Goal: Task Accomplishment & Management: Manage account settings

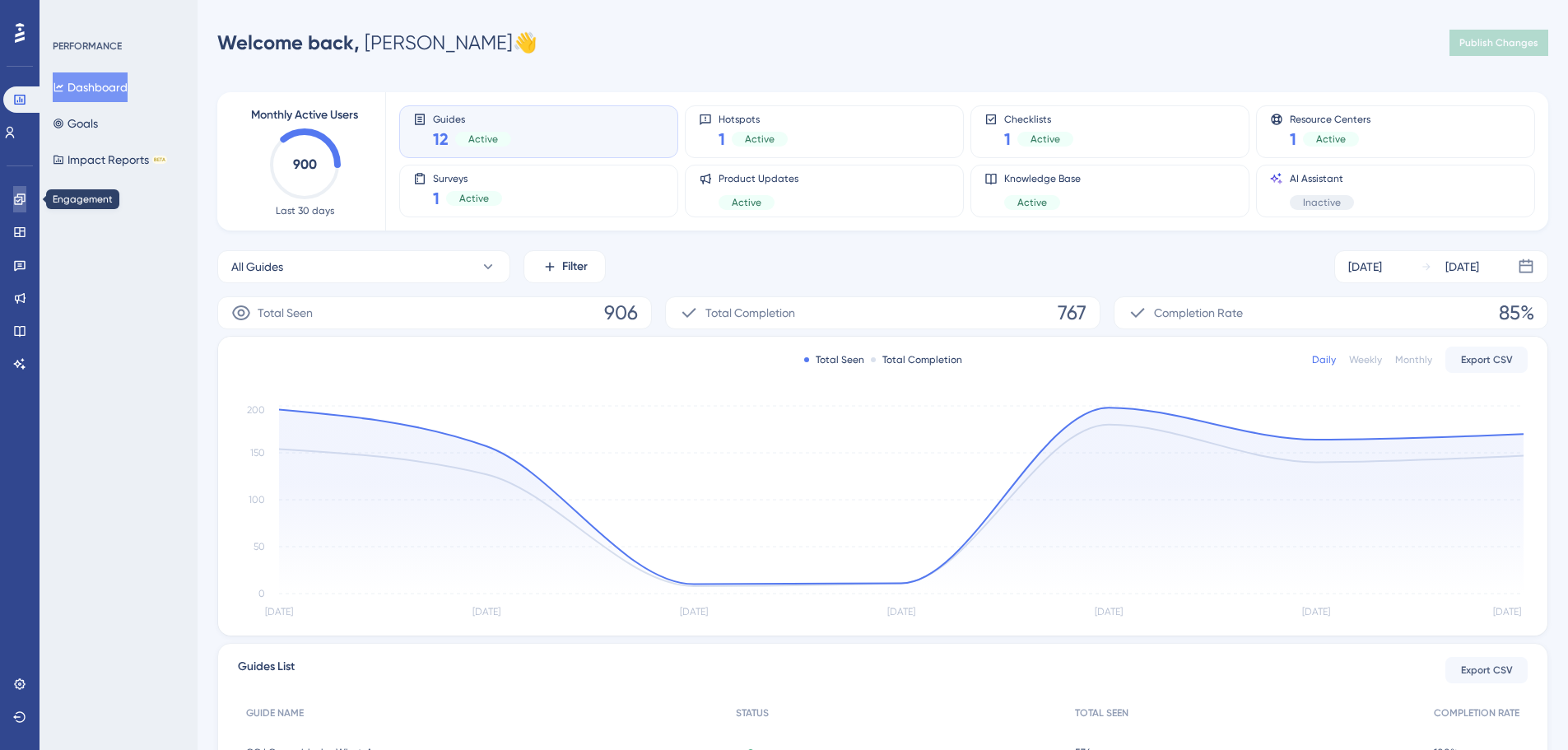
click at [21, 202] on icon at bounding box center [19, 198] width 10 height 10
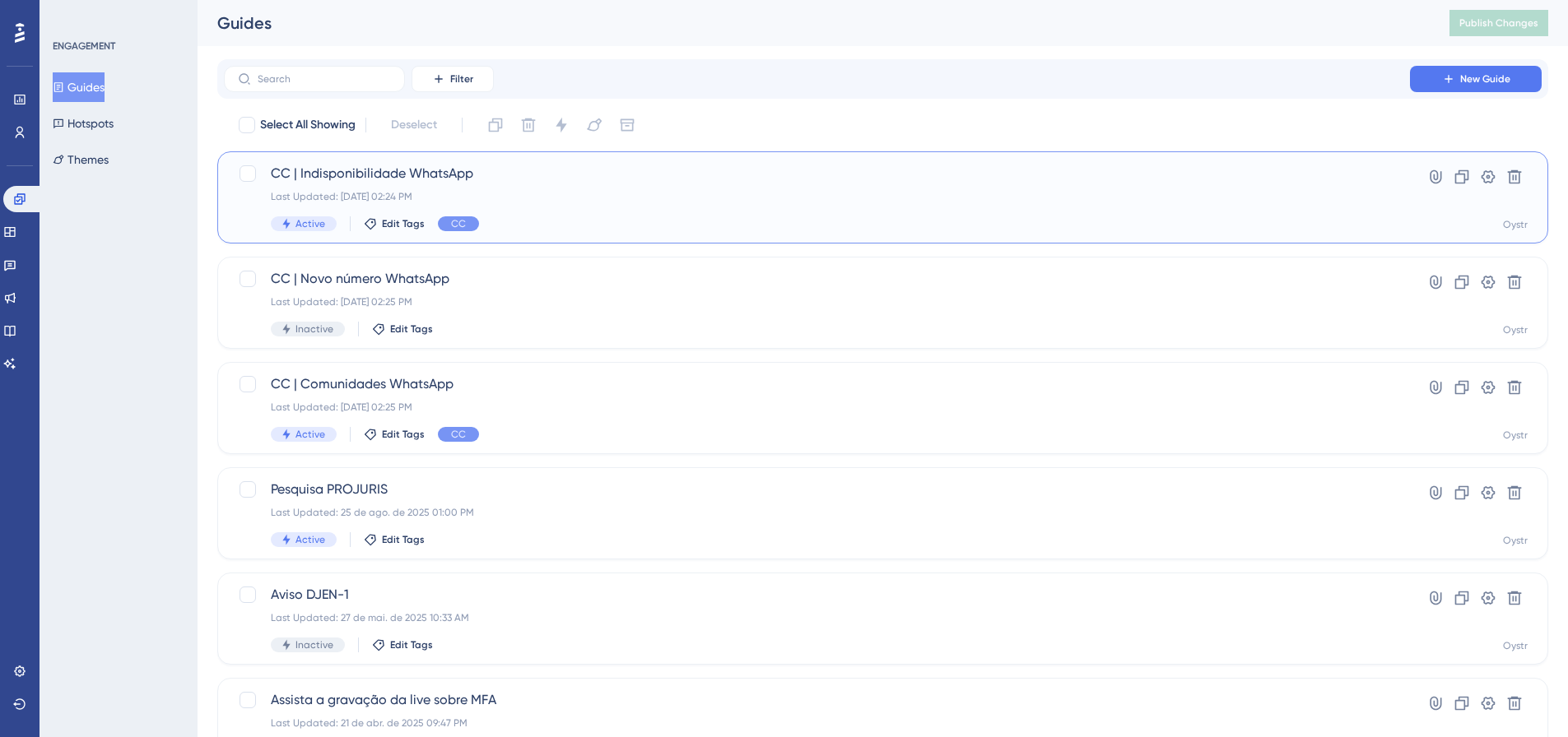
click at [500, 190] on div "Last Updated: [DATE] 02:24 PM" at bounding box center [816, 196] width 1092 height 13
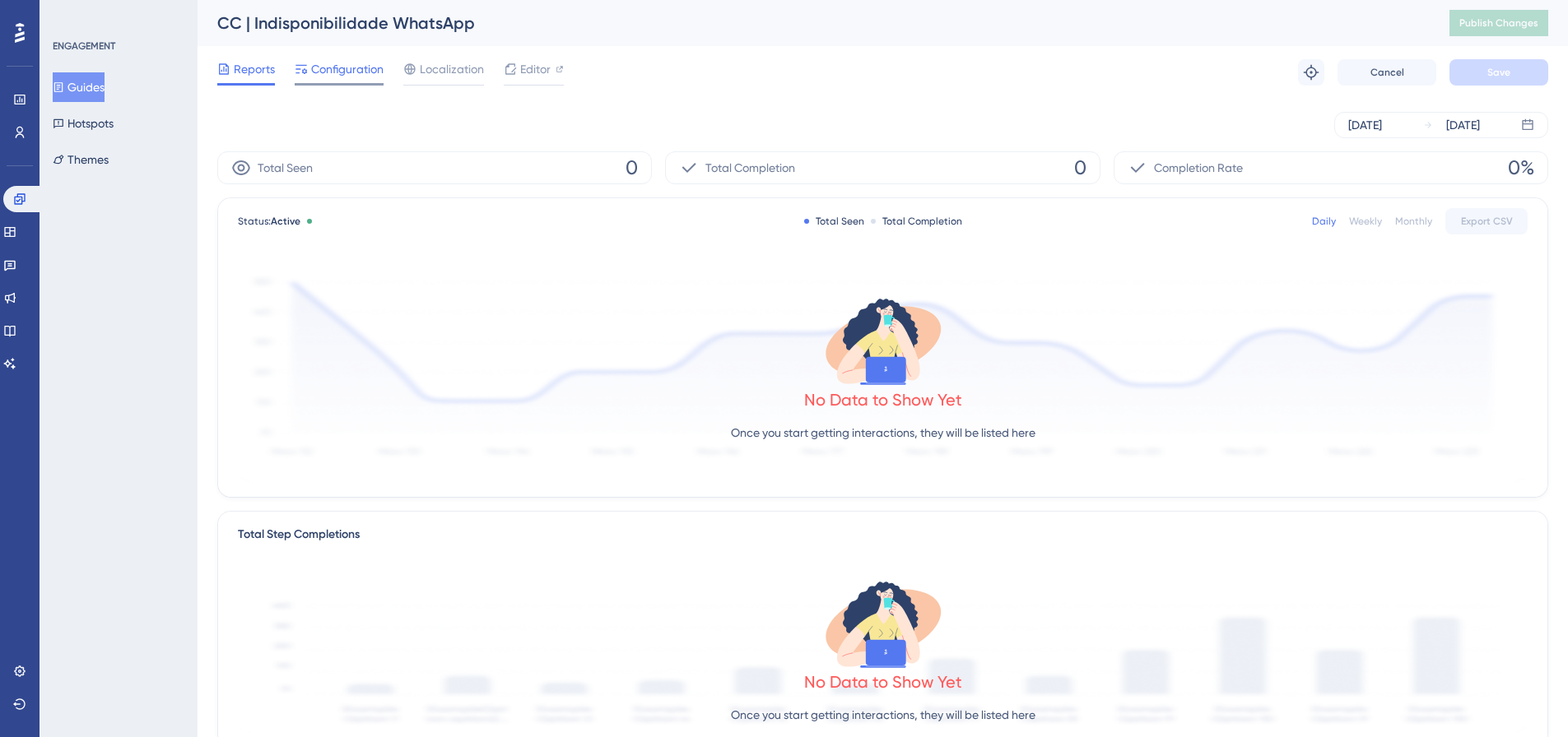
click at [363, 70] on span "Configuration" at bounding box center [347, 69] width 72 height 20
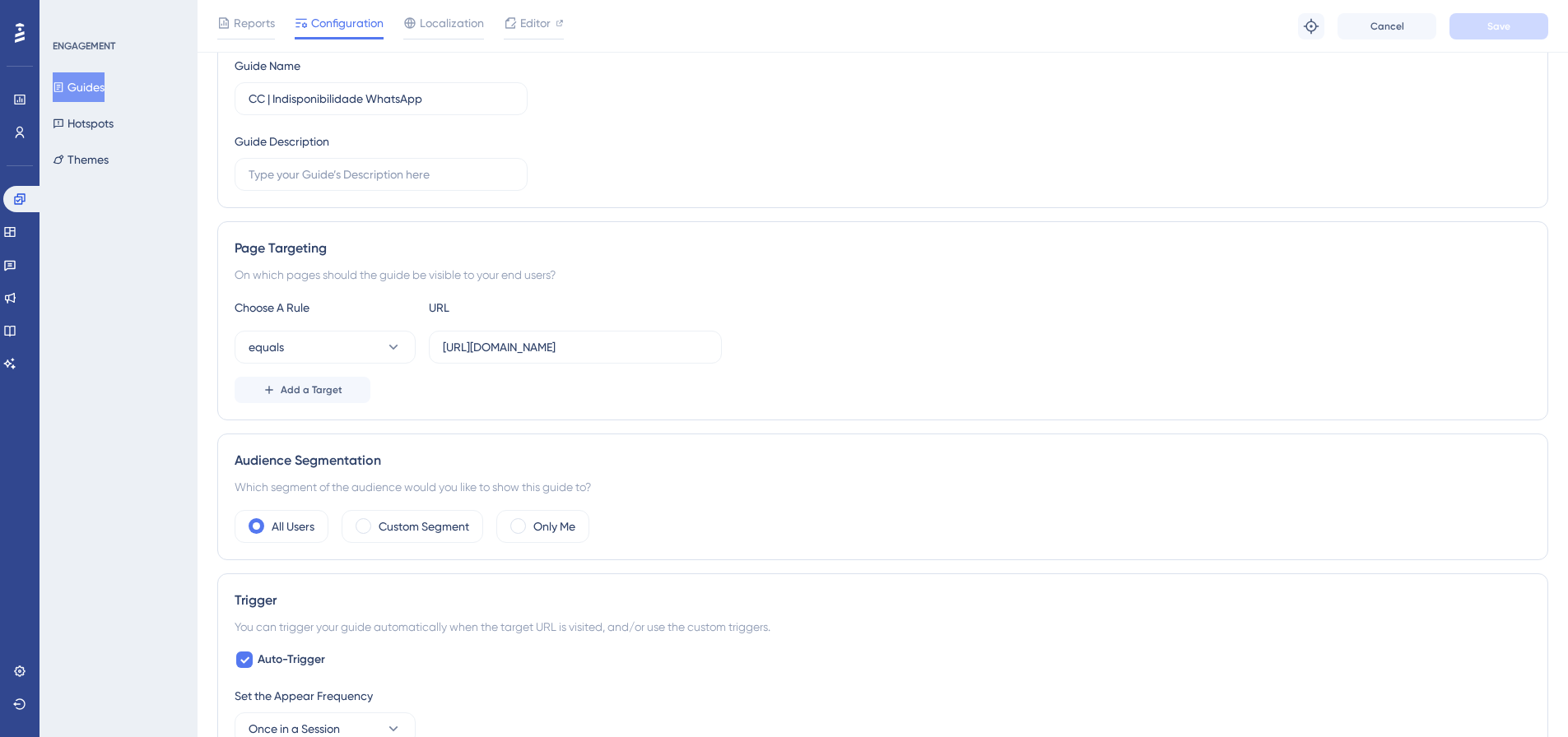
scroll to position [117, 0]
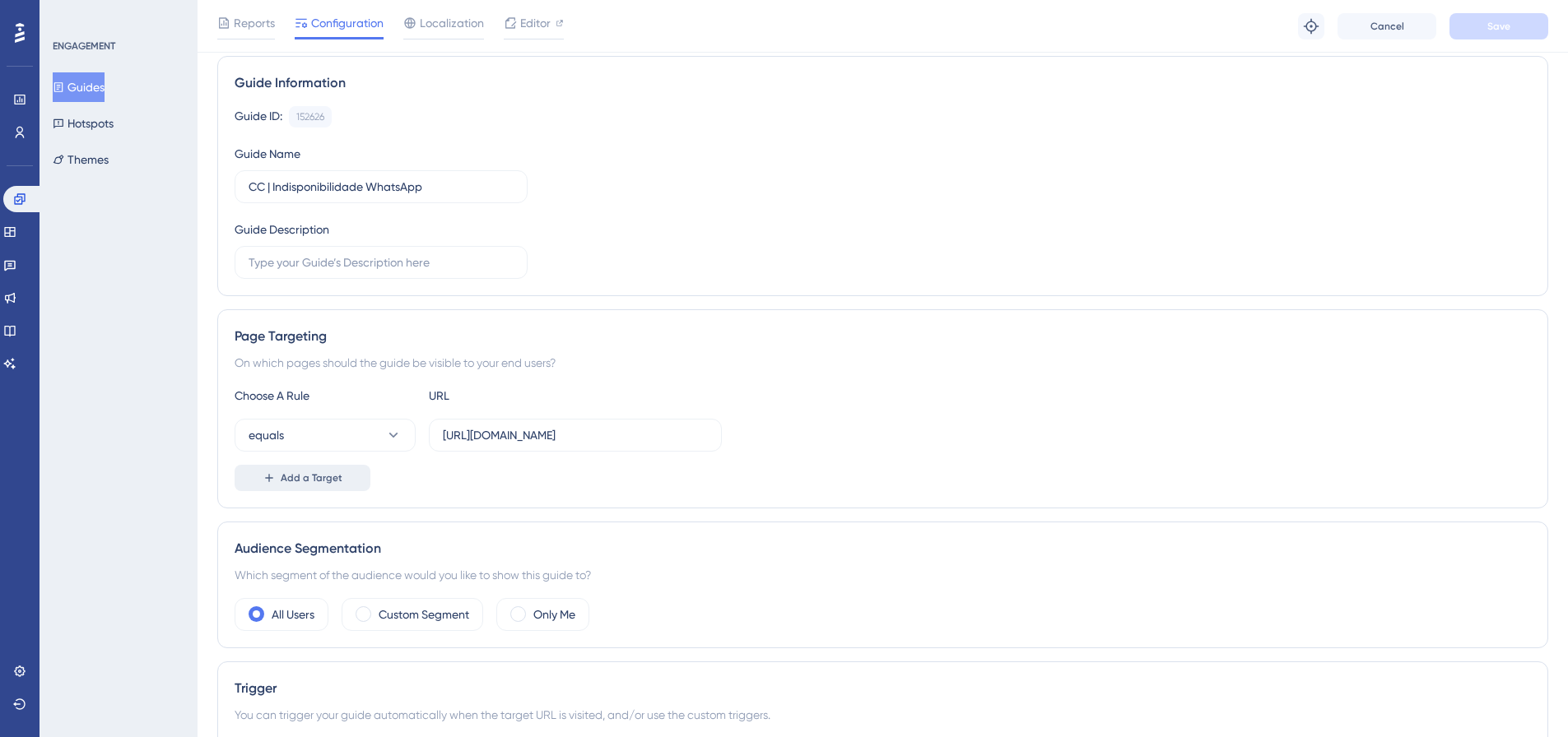
click at [325, 483] on span "Add a Target" at bounding box center [312, 478] width 62 height 13
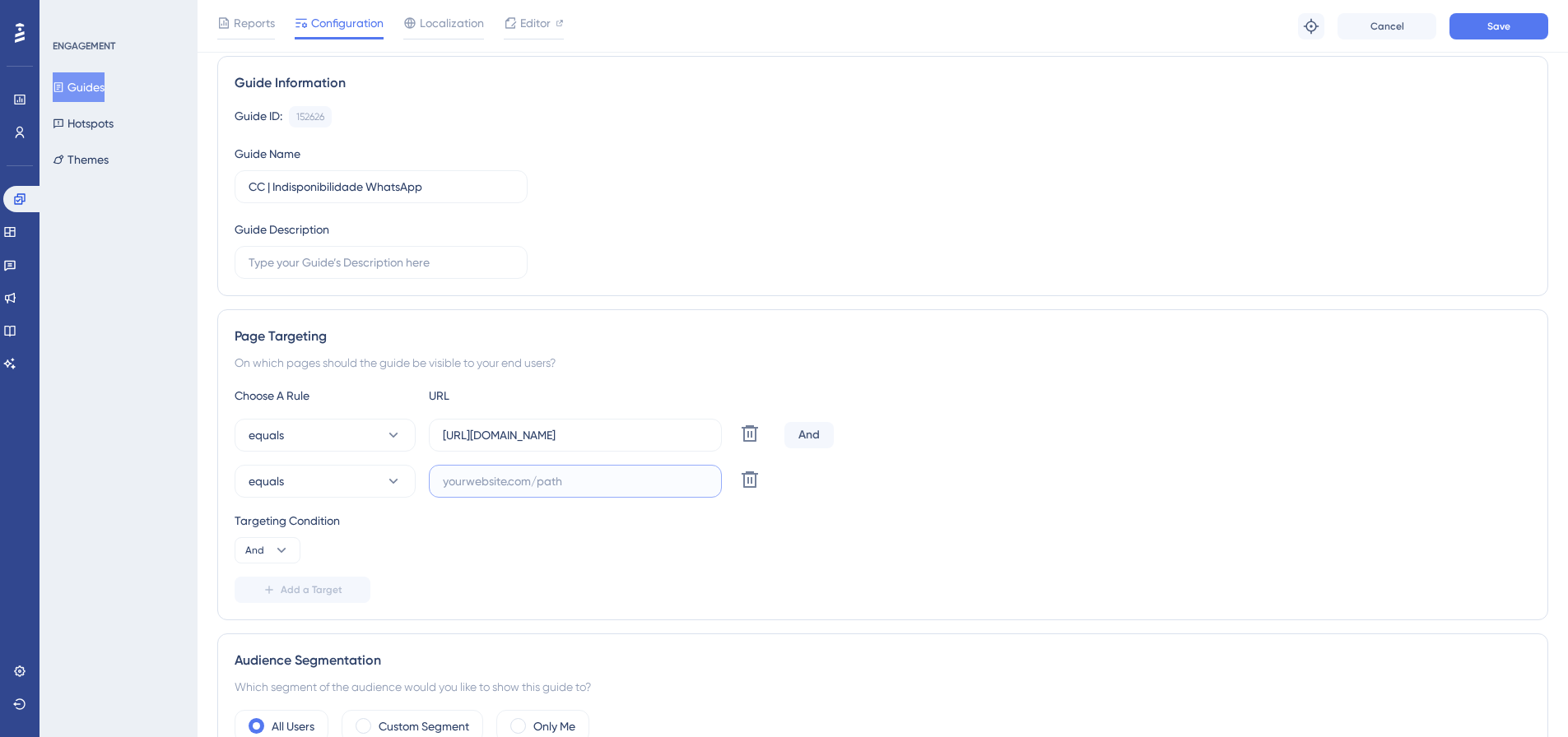
click at [556, 480] on input "text" at bounding box center [575, 481] width 265 height 18
click at [634, 477] on input "text" at bounding box center [575, 481] width 265 height 18
paste input "[URL][DOMAIN_NAME]"
type input "[URL][DOMAIN_NAME]"
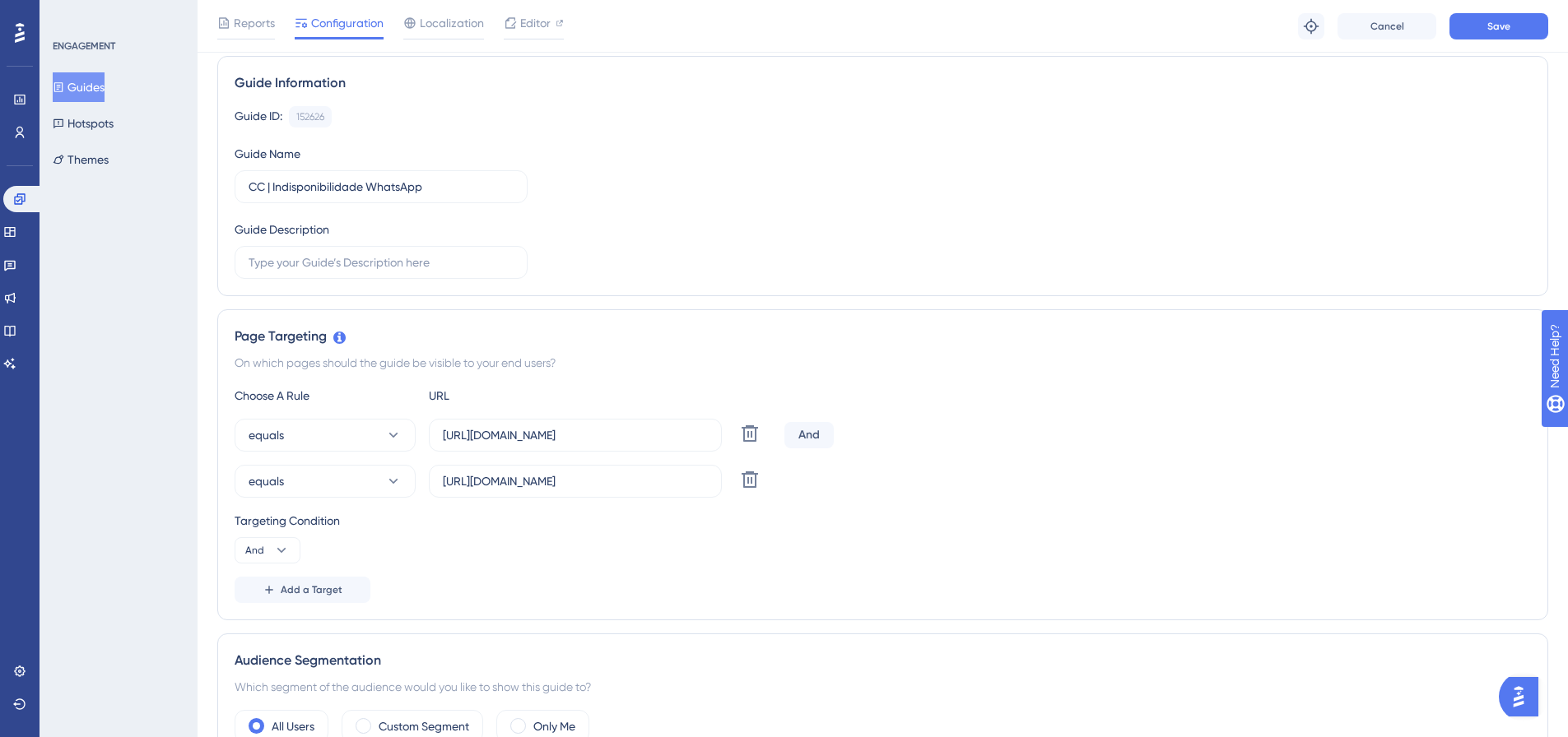
click at [815, 435] on div "And" at bounding box center [808, 435] width 49 height 27
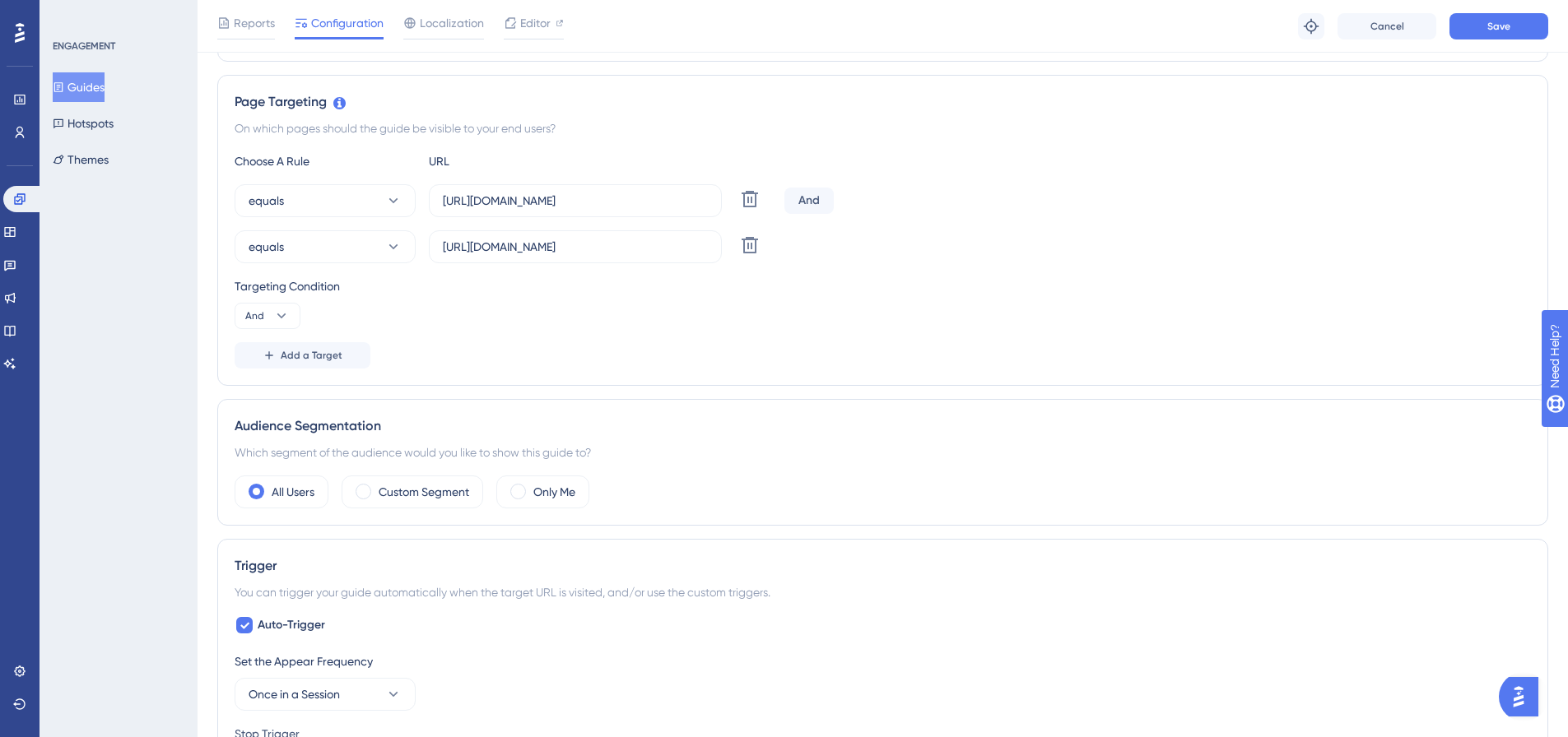
scroll to position [199, 0]
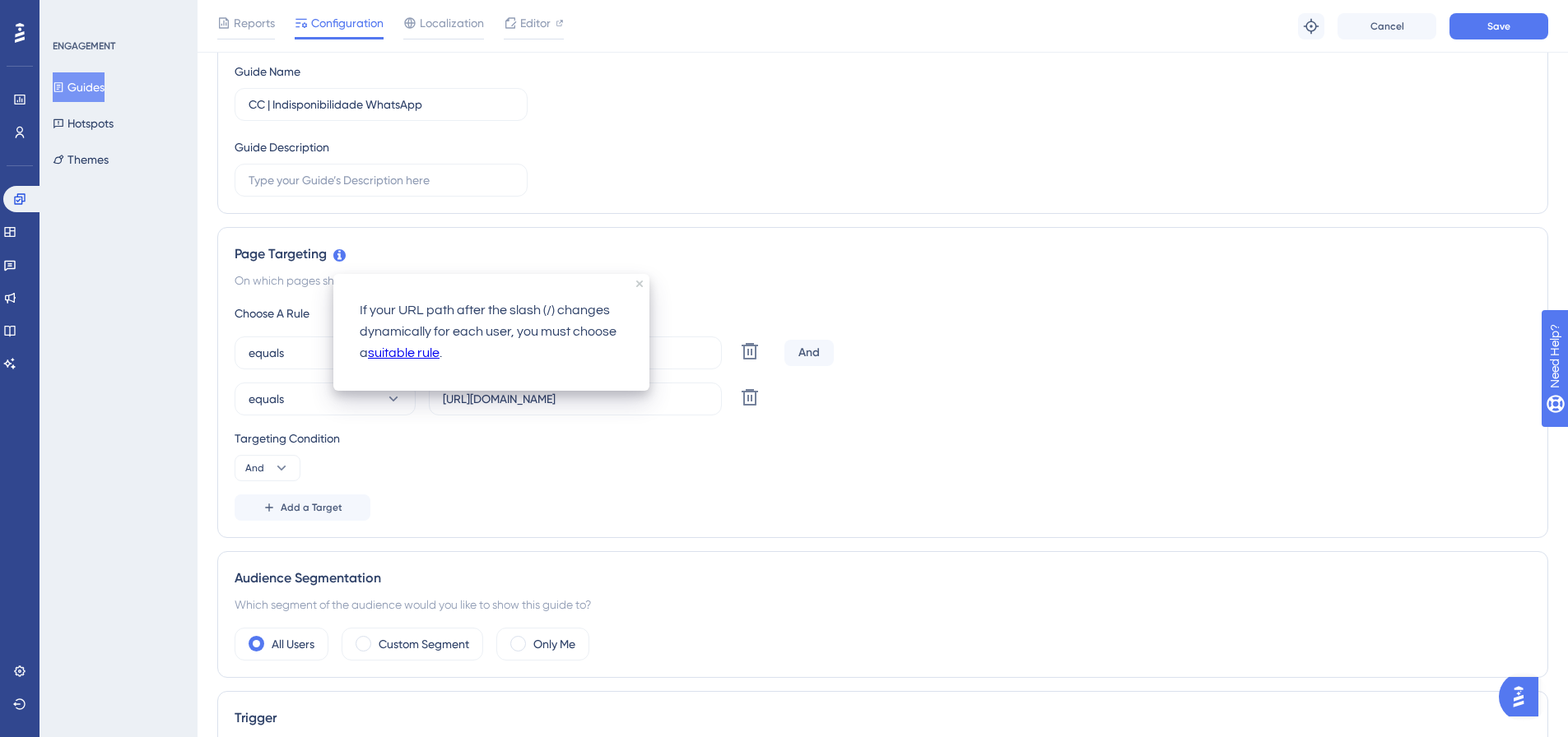
click at [979, 435] on div "Targeting Condition" at bounding box center [882, 438] width 1296 height 20
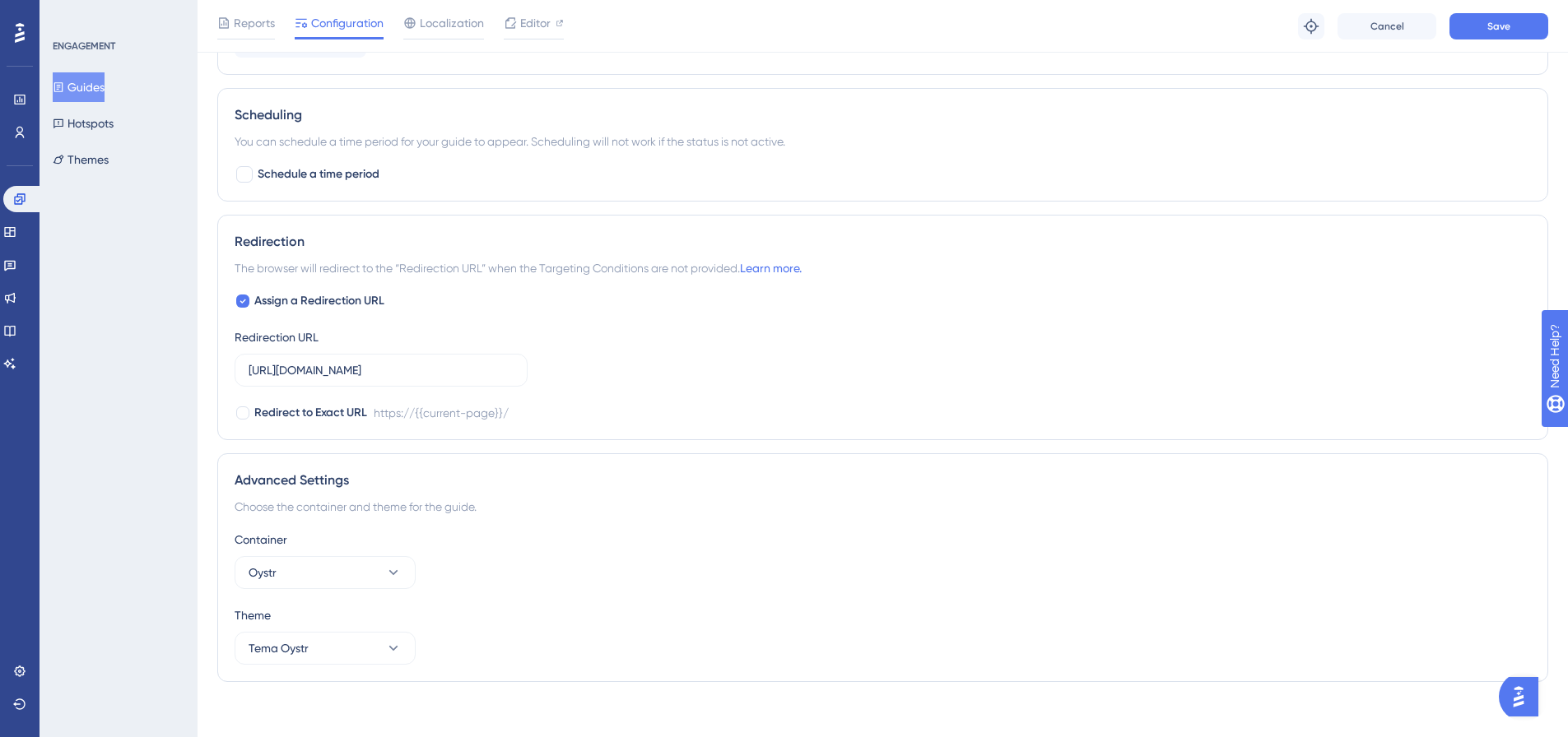
scroll to position [1298, 0]
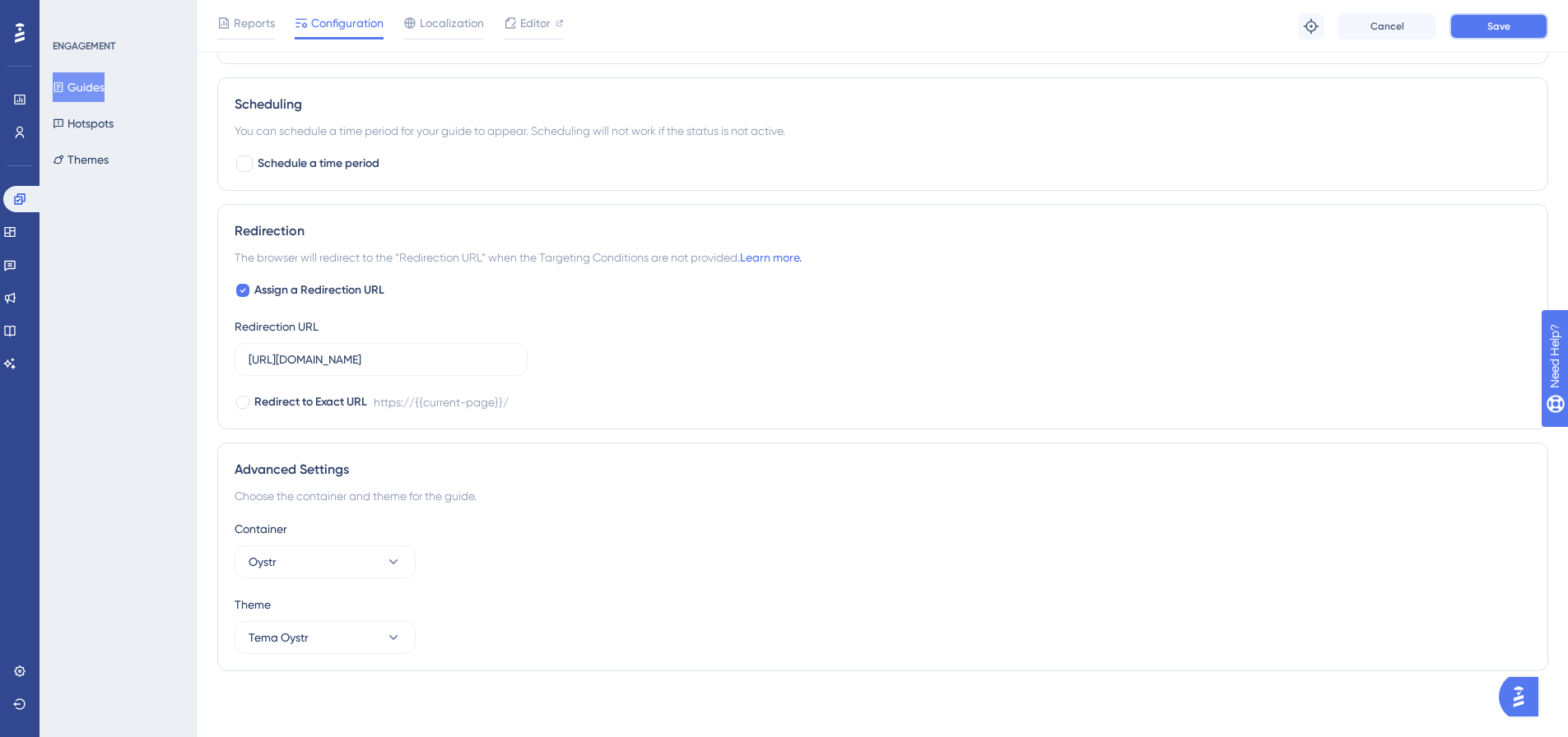
click at [1496, 27] on span "Save" at bounding box center [1498, 26] width 23 height 13
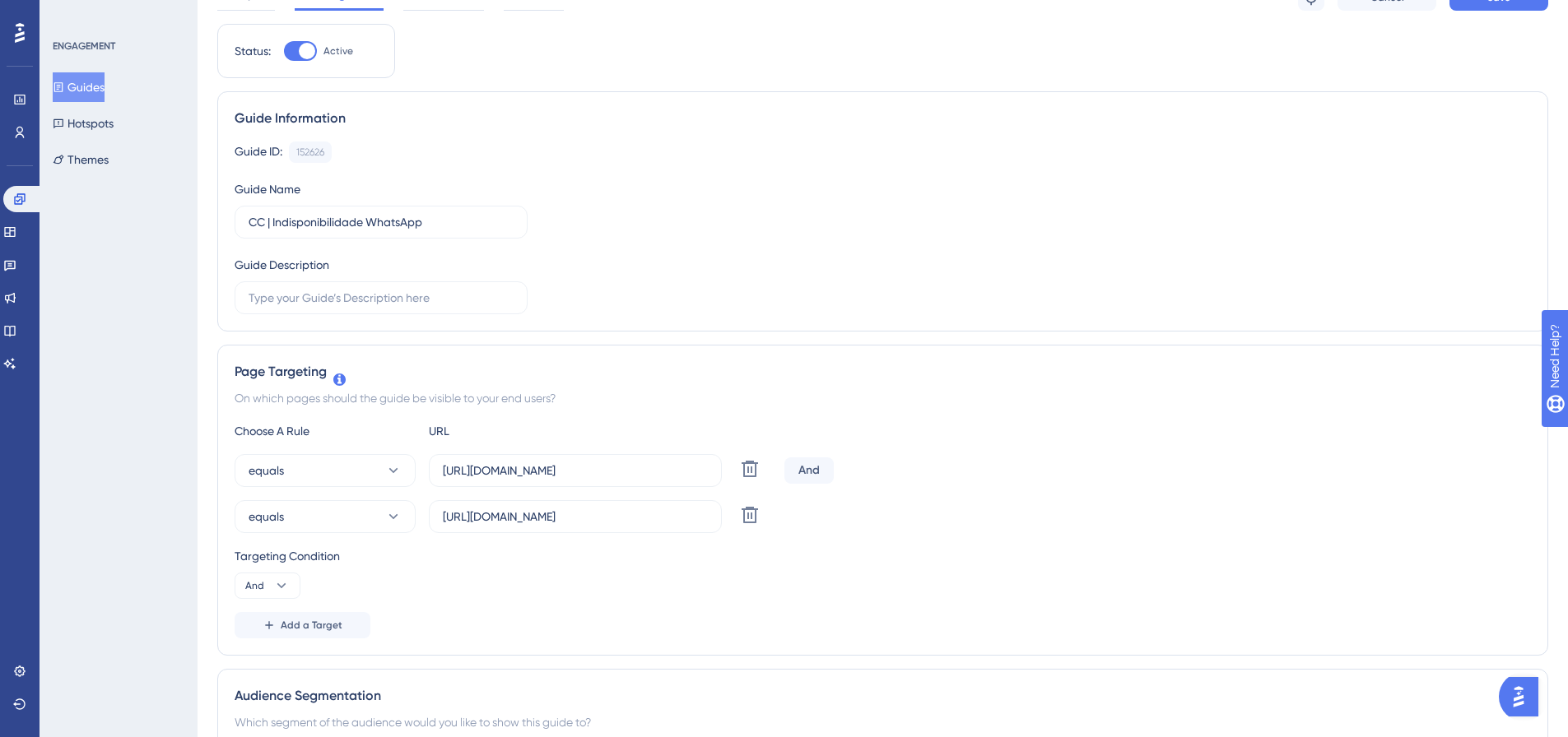
scroll to position [0, 0]
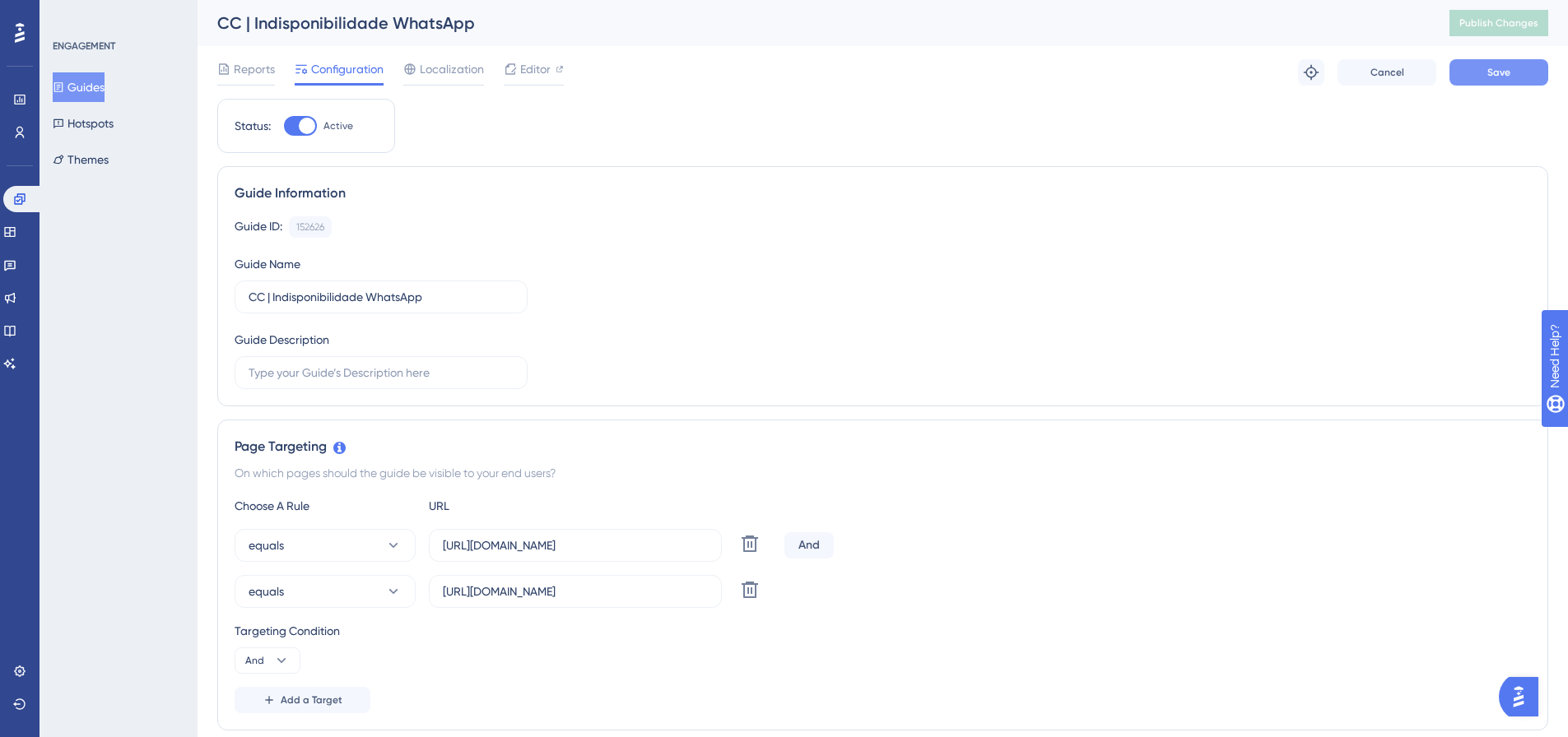
click at [1482, 78] on button "Save" at bounding box center [1498, 72] width 99 height 27
click at [518, 41] on div "CC | Indisponibilidade WhatsApp Publish Changes" at bounding box center [882, 23] width 1370 height 46
click at [392, 553] on button "equals" at bounding box center [325, 545] width 181 height 33
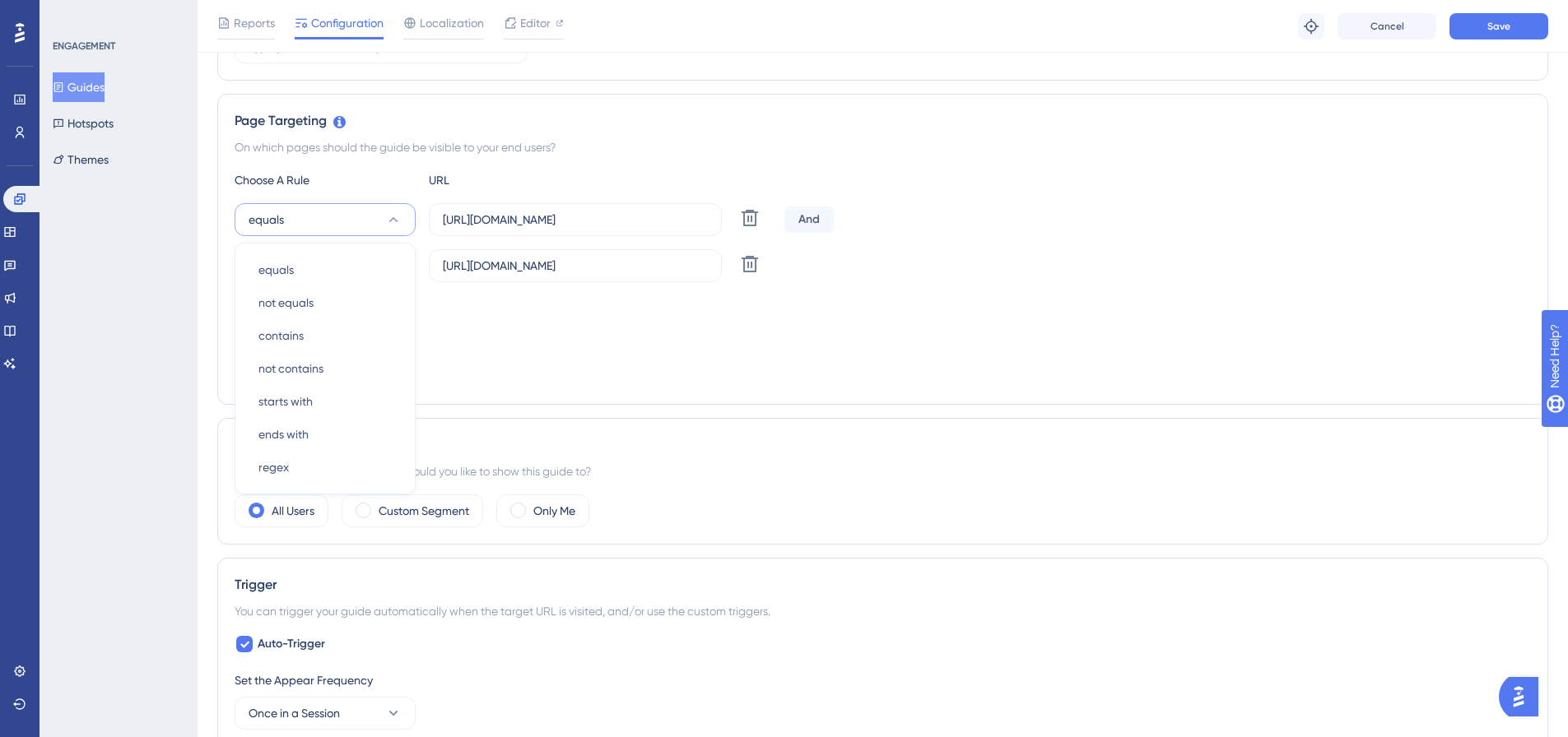
drag, startPoint x: 595, startPoint y: 361, endPoint x: 612, endPoint y: 359, distance: 17.1
click at [596, 361] on div "Choose A Rule URL equals equals equals not equals not equals contains contains …" at bounding box center [882, 278] width 1296 height 217
drag, startPoint x: 672, startPoint y: 262, endPoint x: 386, endPoint y: 262, distance: 286.0
click at [386, 262] on div "equals [URL][DOMAIN_NAME] Delete" at bounding box center [506, 265] width 543 height 33
click at [745, 264] on icon at bounding box center [749, 264] width 16 height 16
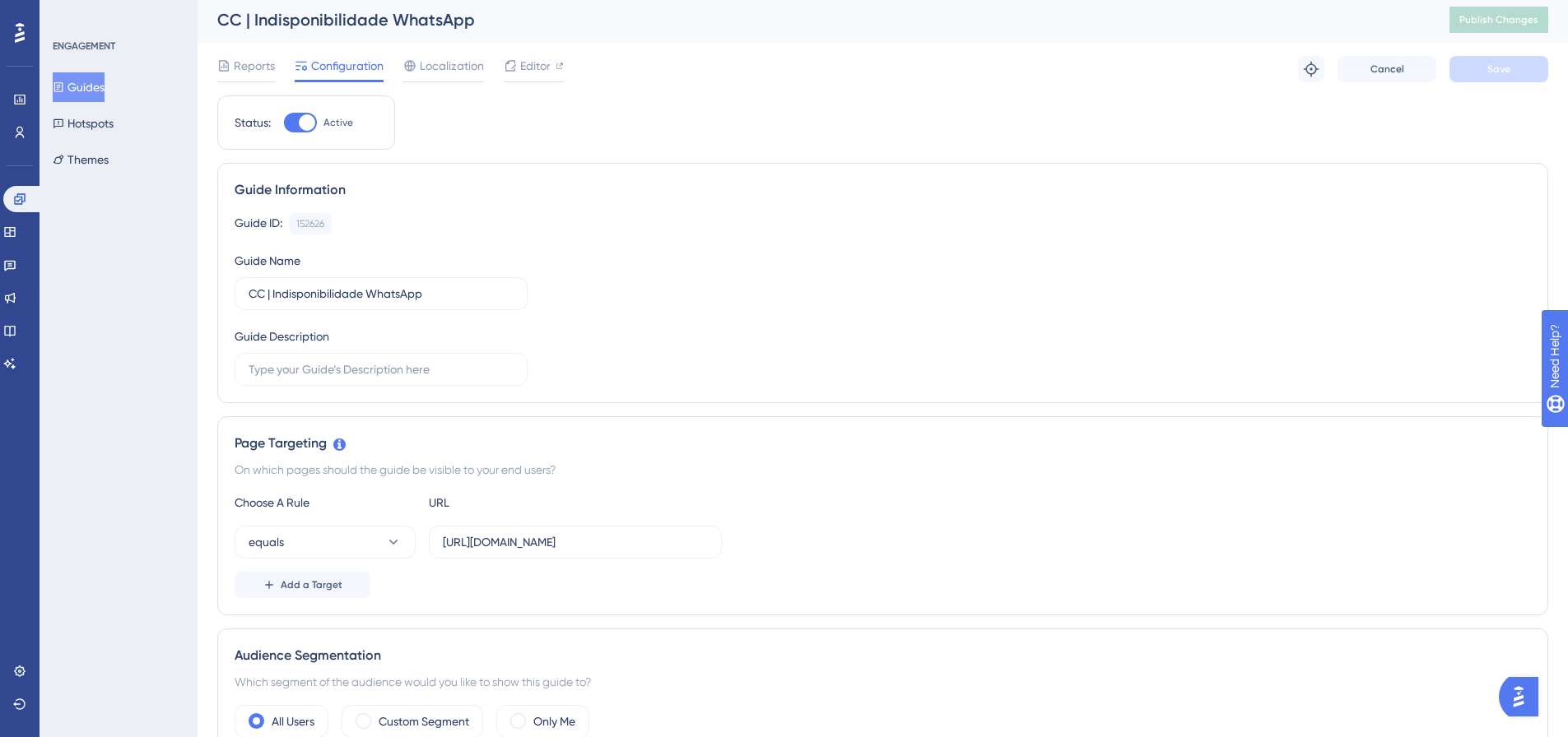
scroll to position [0, 0]
drag, startPoint x: 482, startPoint y: 295, endPoint x: 523, endPoint y: 304, distance: 42.0
click at [482, 296] on input "CC | Indisponibilidade WhatsApp" at bounding box center [381, 296] width 265 height 18
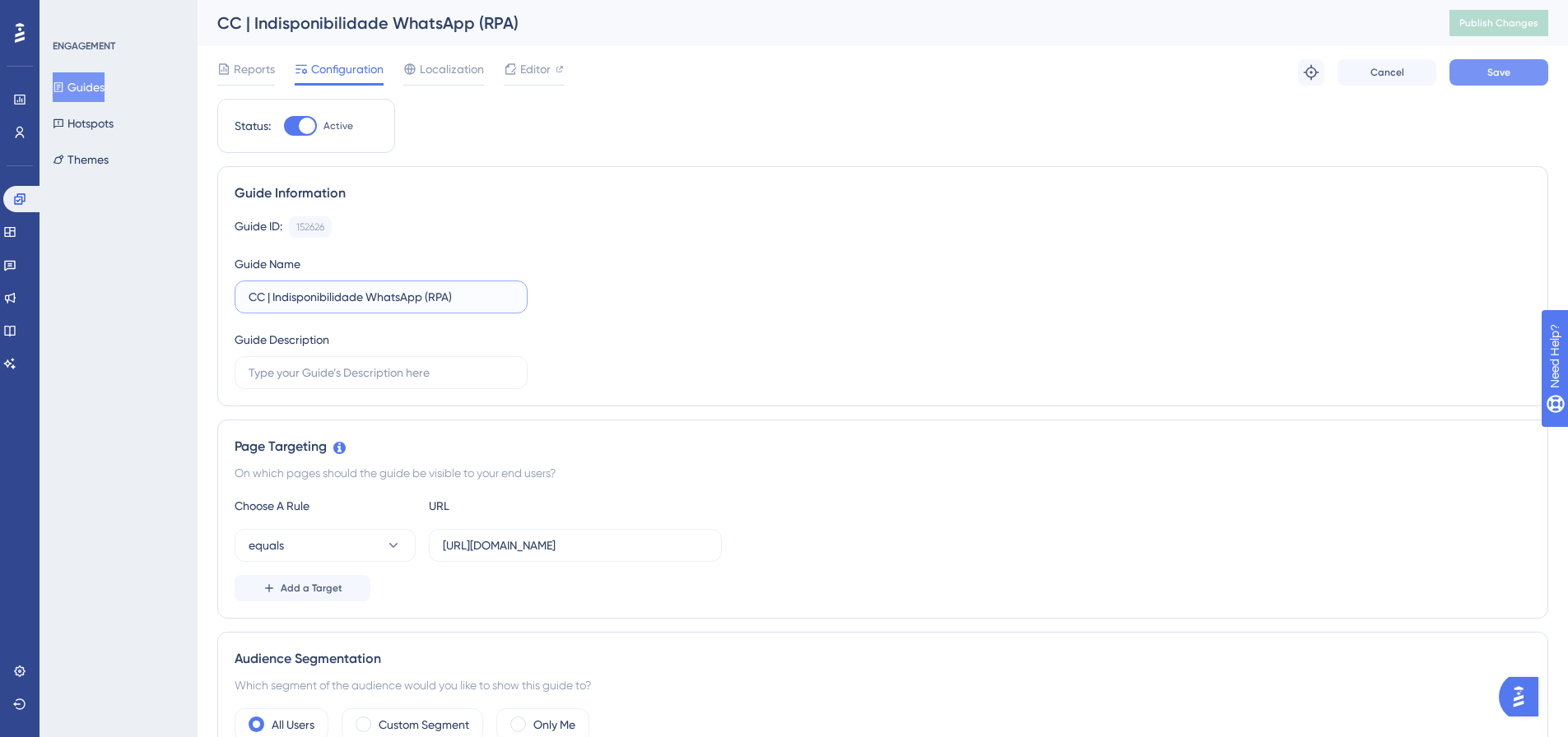
type input "CC | Indisponibilidade WhatsApp (RPA)"
click at [1486, 71] on button "Save" at bounding box center [1498, 72] width 99 height 27
click at [1506, 16] on span "Publish Changes" at bounding box center [1498, 22] width 79 height 13
click at [93, 94] on button "Guides" at bounding box center [78, 87] width 52 height 29
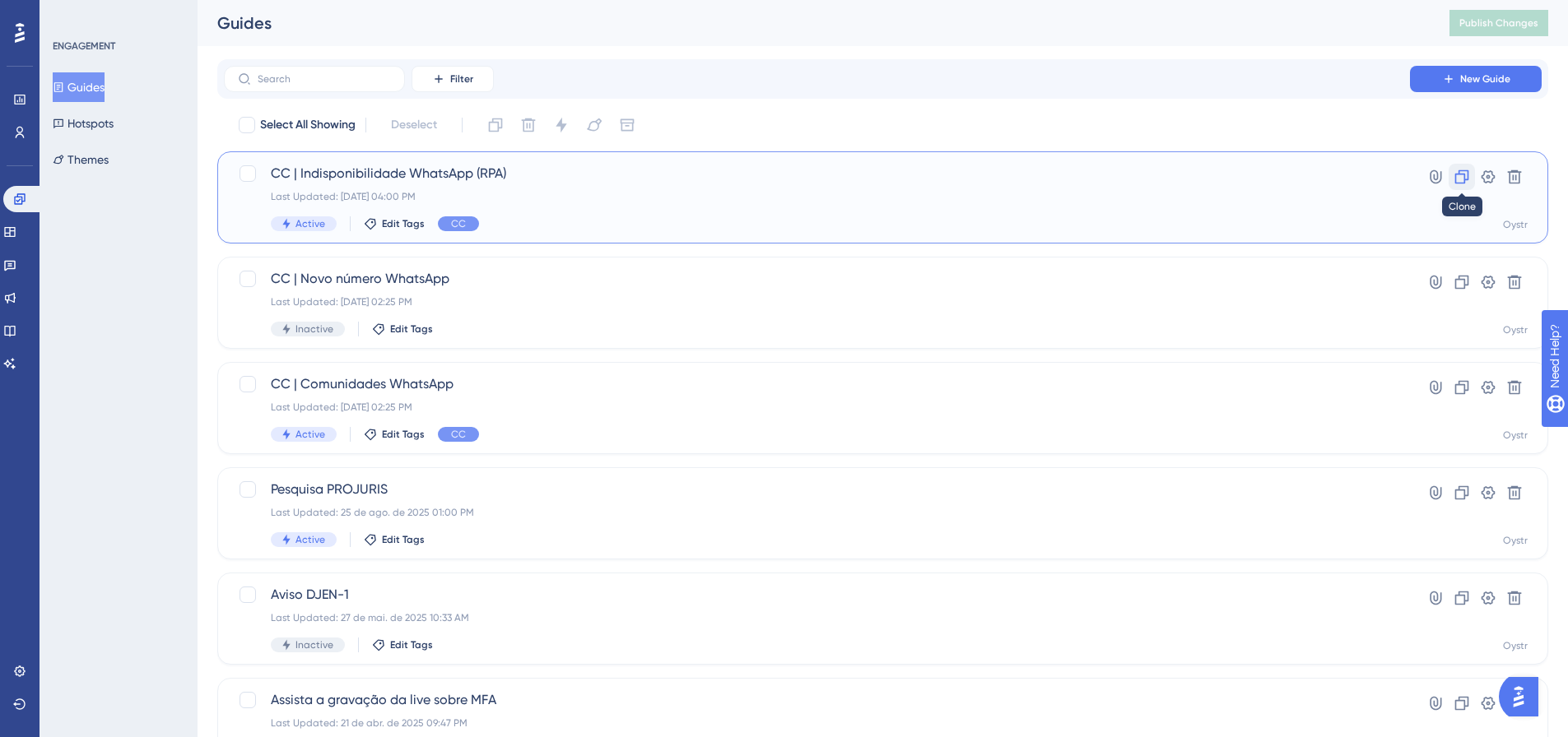
click at [1461, 185] on icon at bounding box center [1461, 176] width 16 height 16
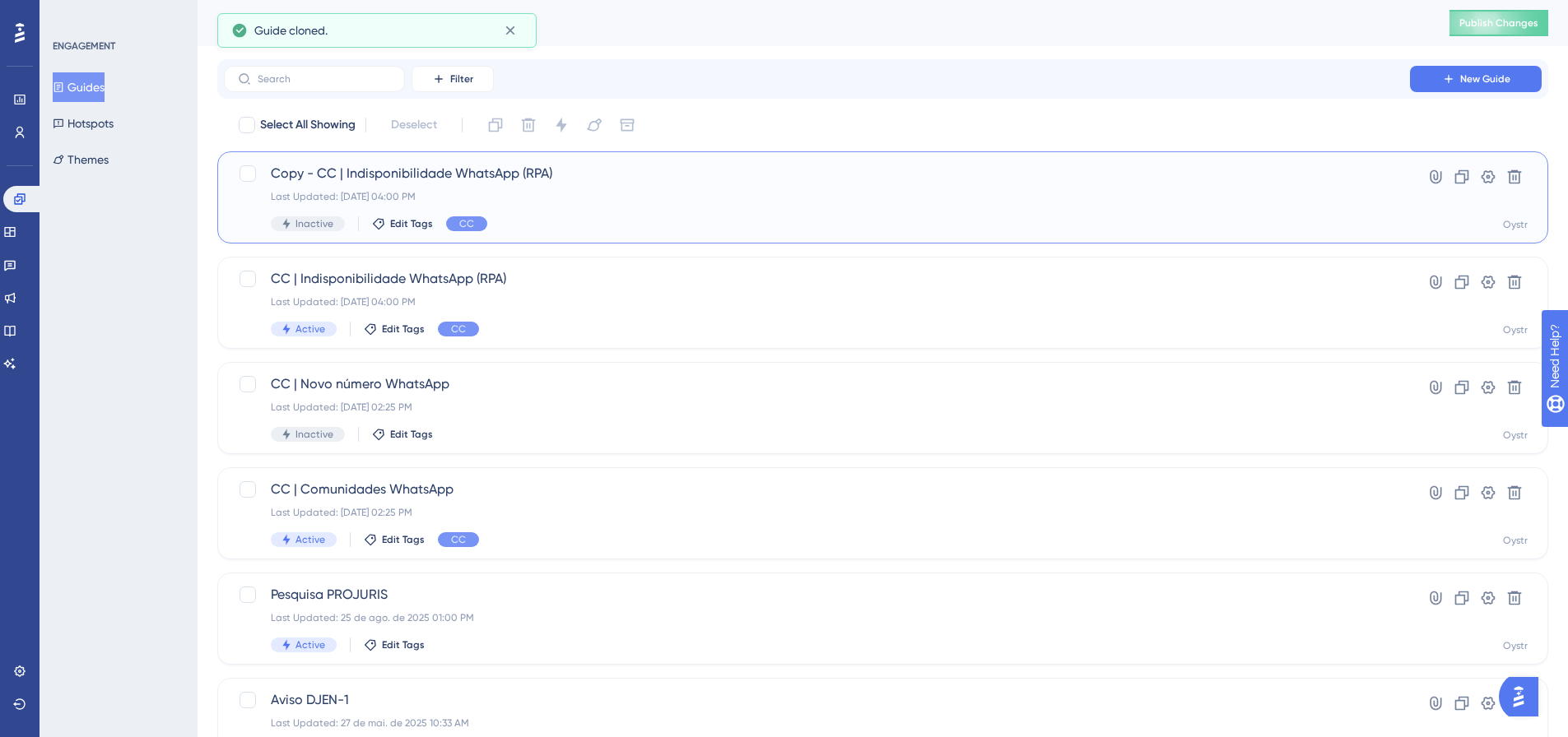
click at [629, 193] on div "Last Updated: [DATE] 04:00 PM" at bounding box center [816, 196] width 1092 height 13
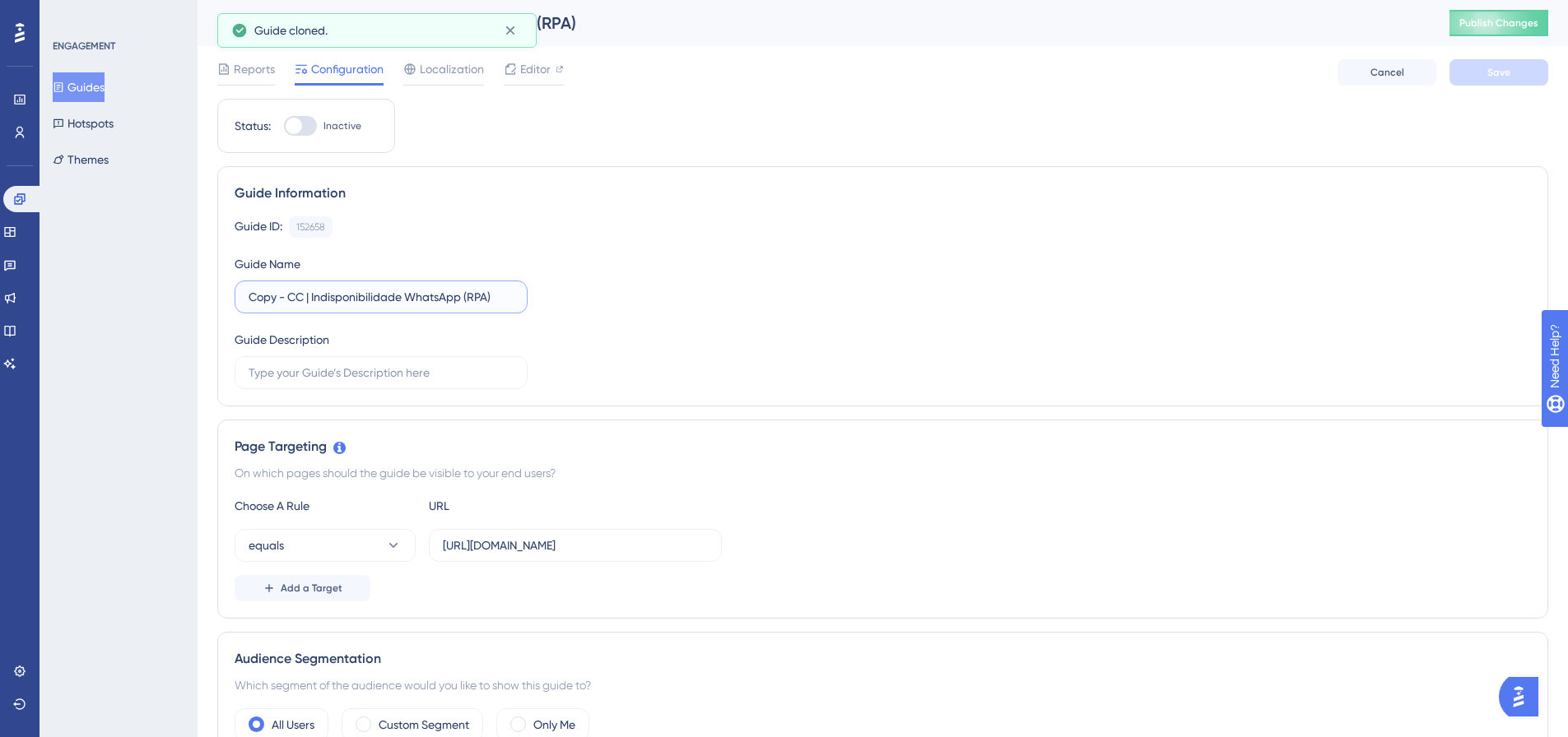
click at [486, 298] on input "Copy - CC | Indisponibilidade WhatsApp (RPA)" at bounding box center [381, 296] width 265 height 18
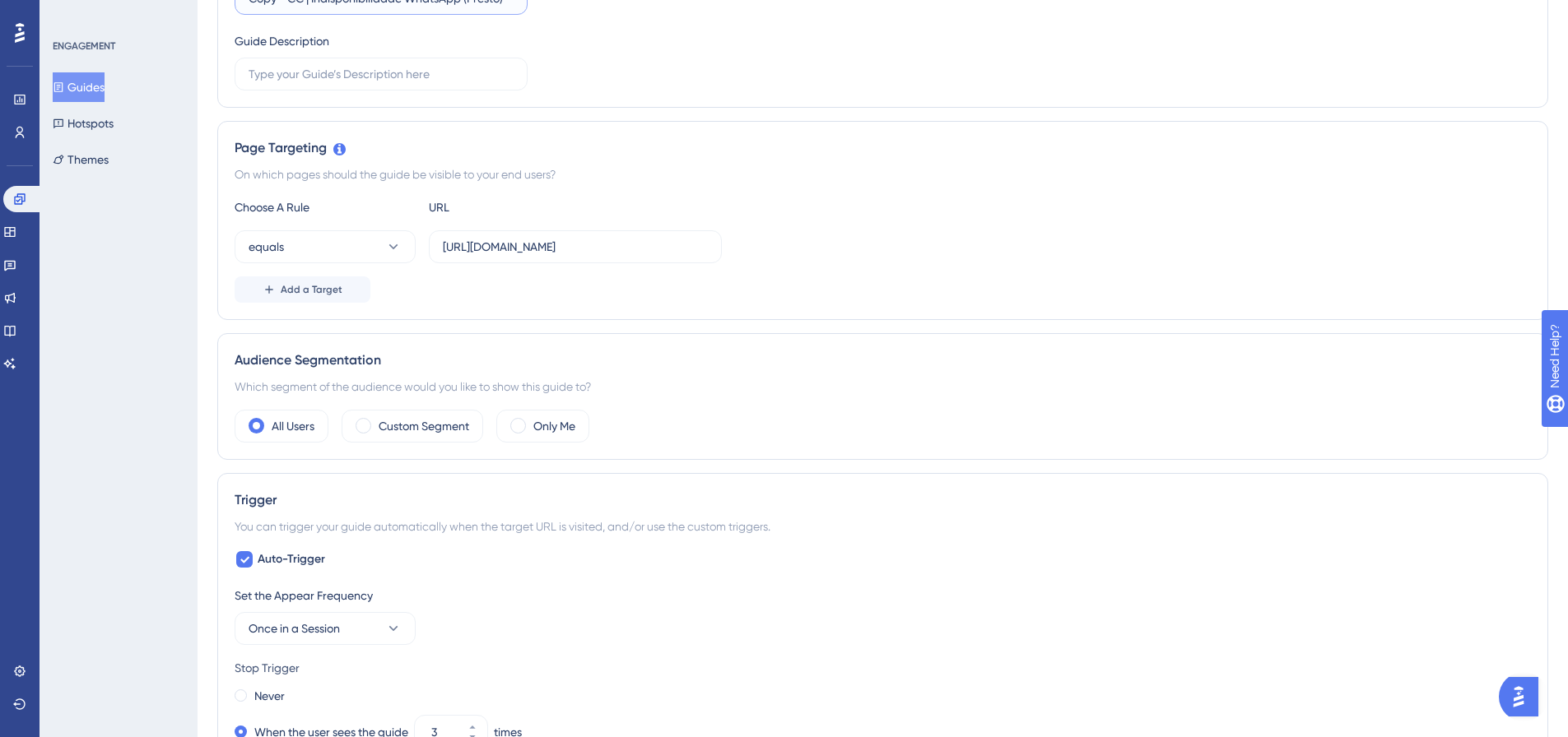
scroll to position [329, 0]
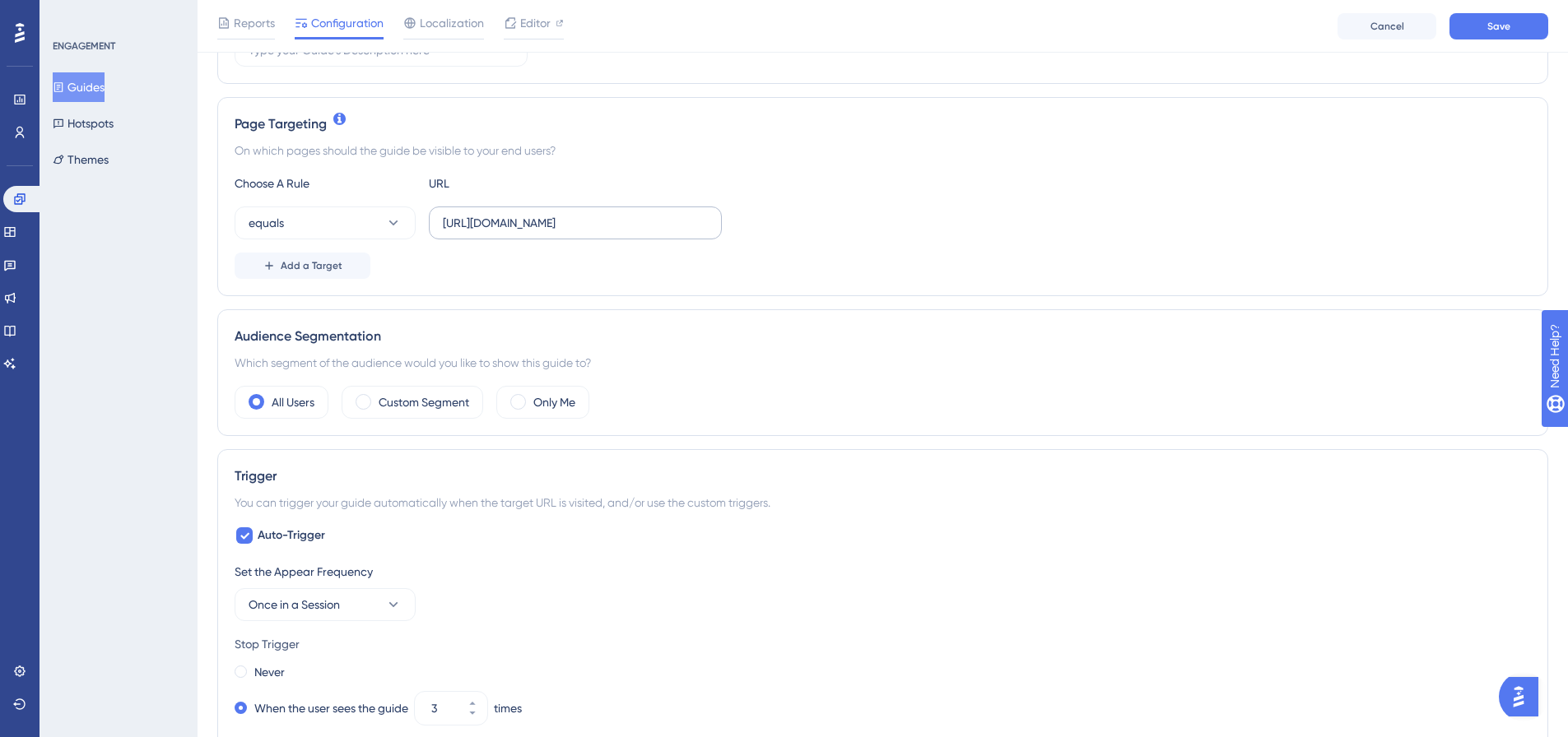
type input "Copy - CC | Indisponibilidade WhatsApp (Presto)"
drag, startPoint x: 591, startPoint y: 216, endPoint x: 386, endPoint y: 216, distance: 205.0
click at [386, 216] on div "equals [URL][DOMAIN_NAME]" at bounding box center [478, 222] width 487 height 33
paste input ".presto"
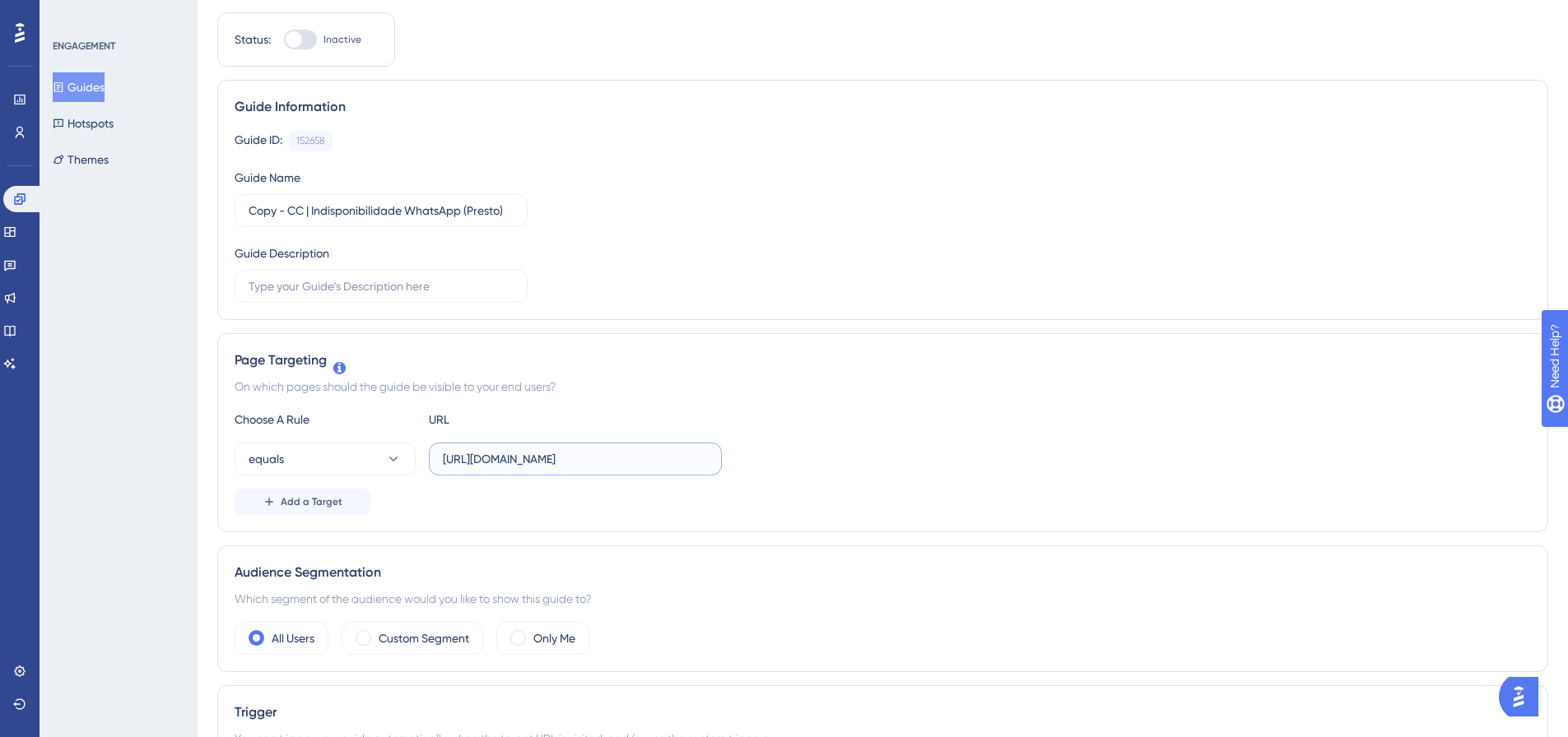
scroll to position [0, 0]
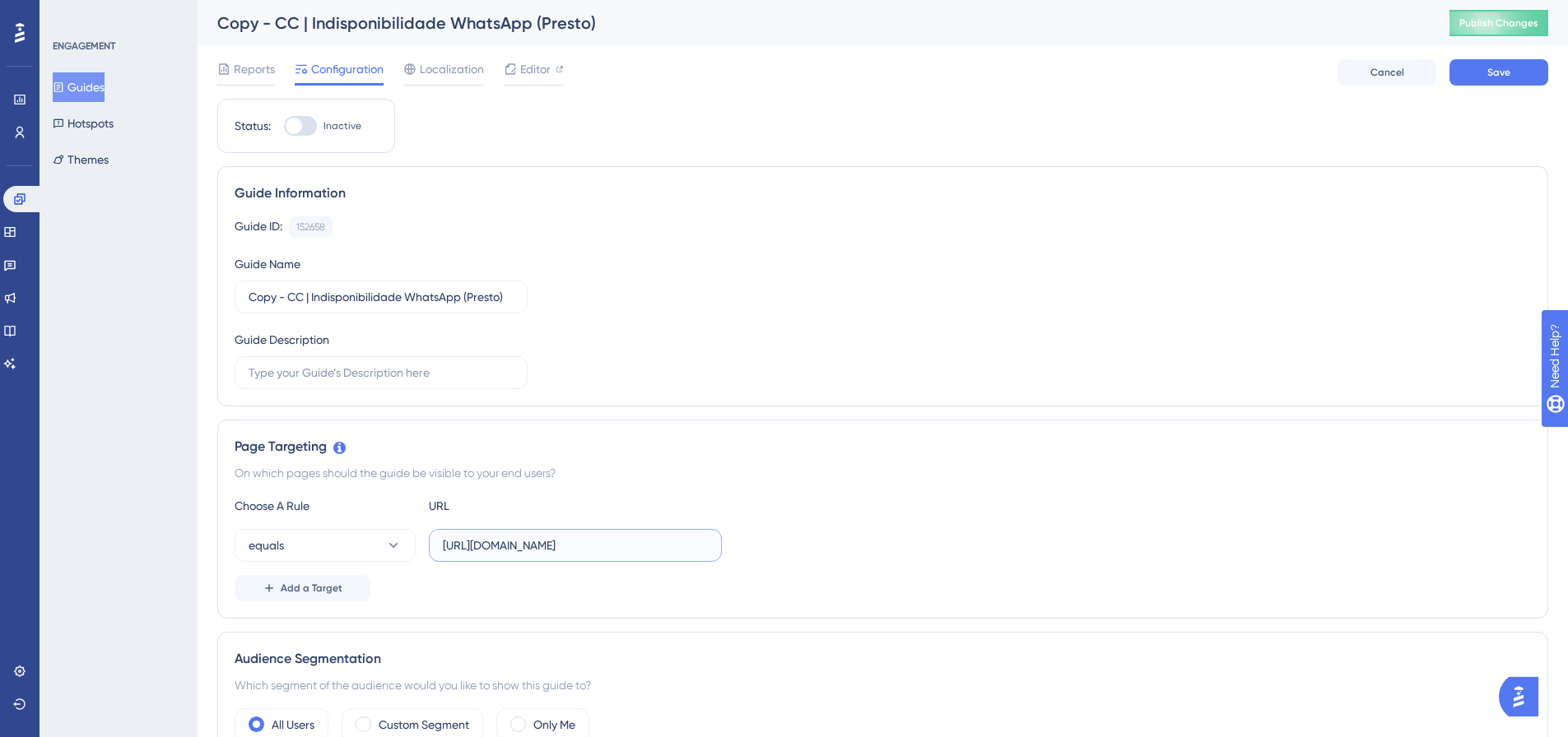
type input "[URL][DOMAIN_NAME]"
click at [310, 123] on div at bounding box center [300, 125] width 33 height 20
click at [284, 126] on input "Inactive" at bounding box center [283, 126] width 1 height 1
checkbox input "true"
drag, startPoint x: 290, startPoint y: 300, endPoint x: 186, endPoint y: 299, distance: 104.0
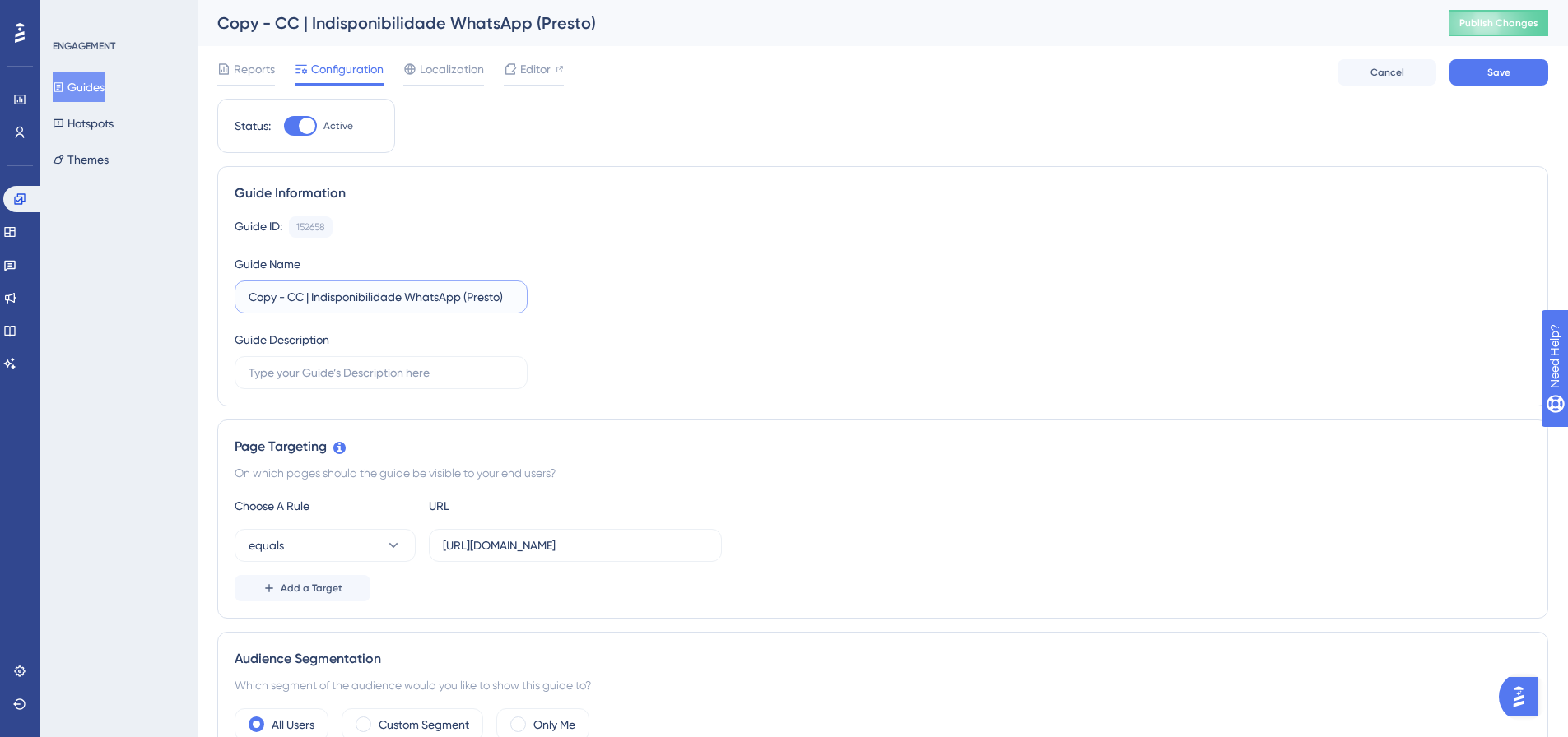
type input "CC | Indisponibilidade WhatsApp (Presto)"
click at [736, 298] on div "Guide ID: 152658 Copy Guide Name CC | Indisponibilidade WhatsApp (Presto) Guide…" at bounding box center [882, 302] width 1296 height 173
click at [1486, 70] on button "Save" at bounding box center [1498, 72] width 99 height 27
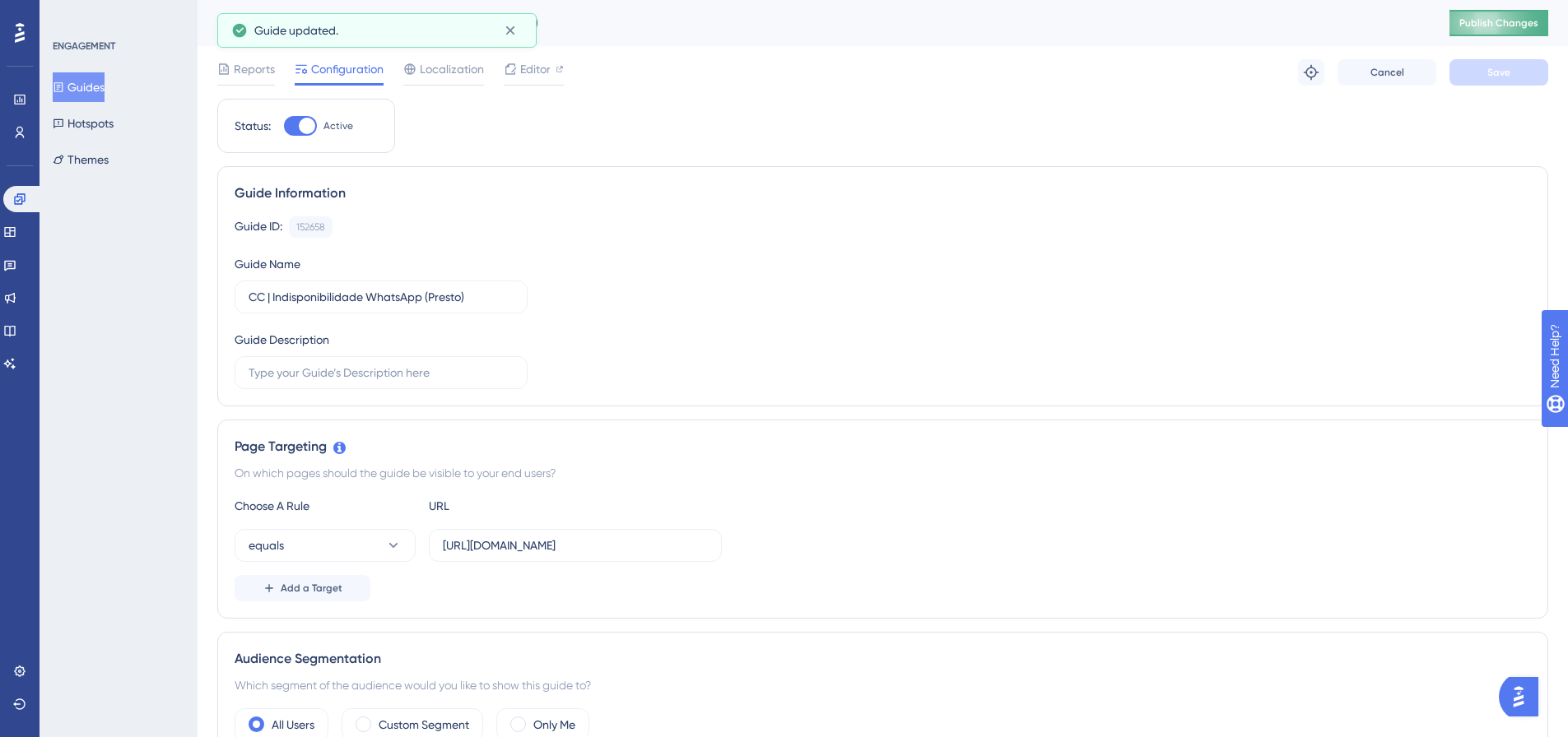
click at [1496, 23] on span "Publish Changes" at bounding box center [1498, 22] width 79 height 13
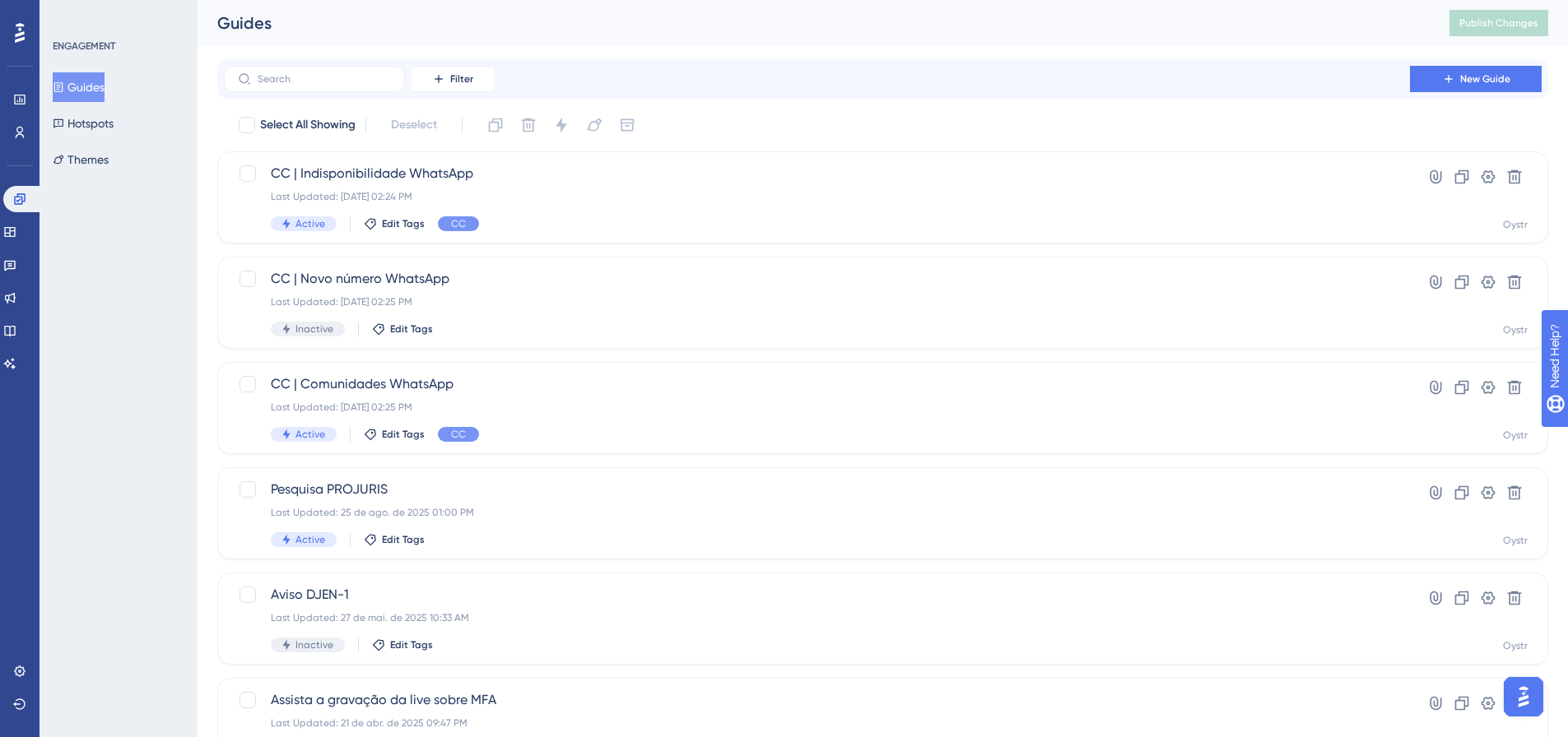
drag, startPoint x: 419, startPoint y: 25, endPoint x: 434, endPoint y: 50, distance: 29.2
click at [422, 31] on div "Guides" at bounding box center [813, 22] width 1191 height 23
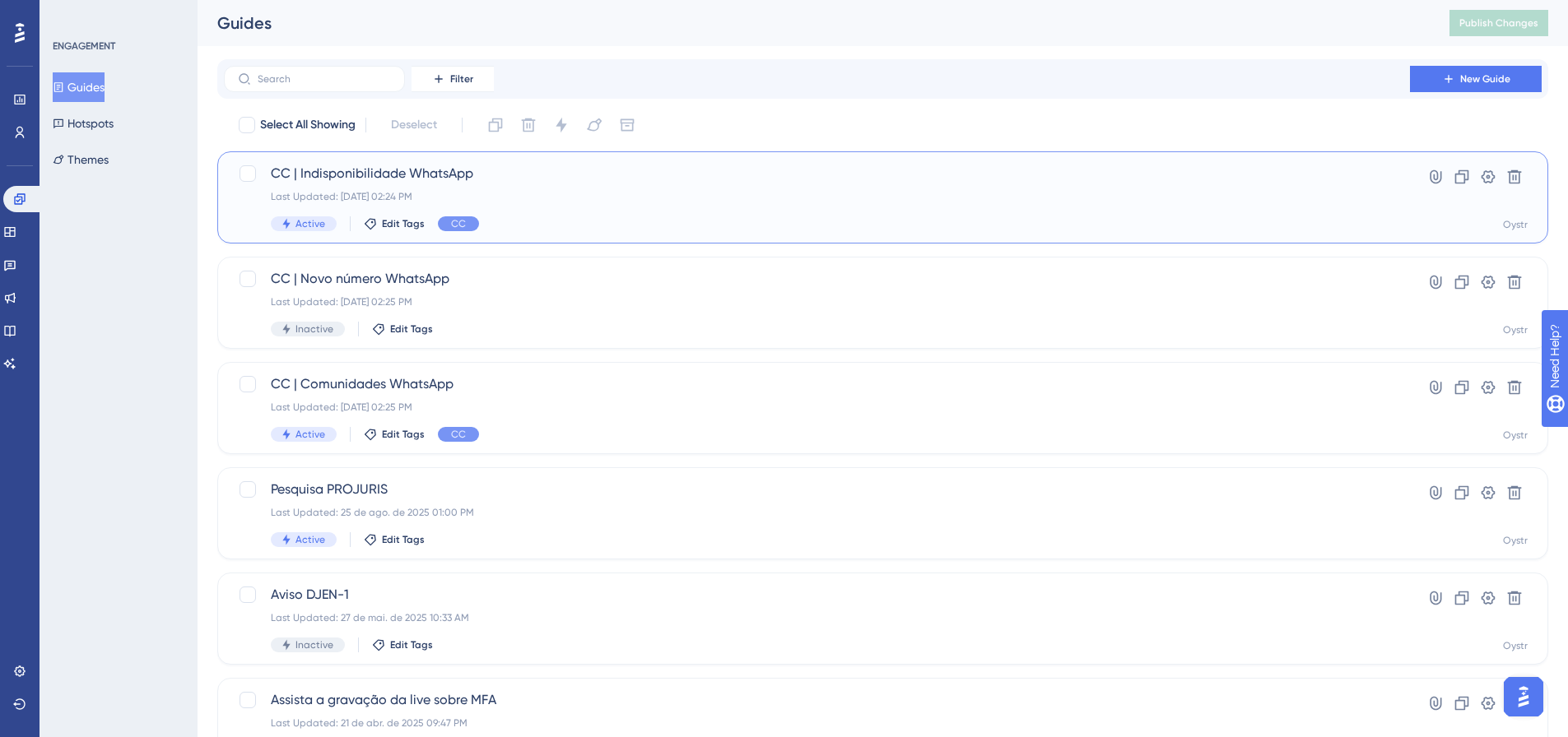
drag, startPoint x: 455, startPoint y: 174, endPoint x: 315, endPoint y: 174, distance: 140.0
click at [315, 174] on span "CC | Indisponibilidade WhatsApp" at bounding box center [816, 174] width 1092 height 20
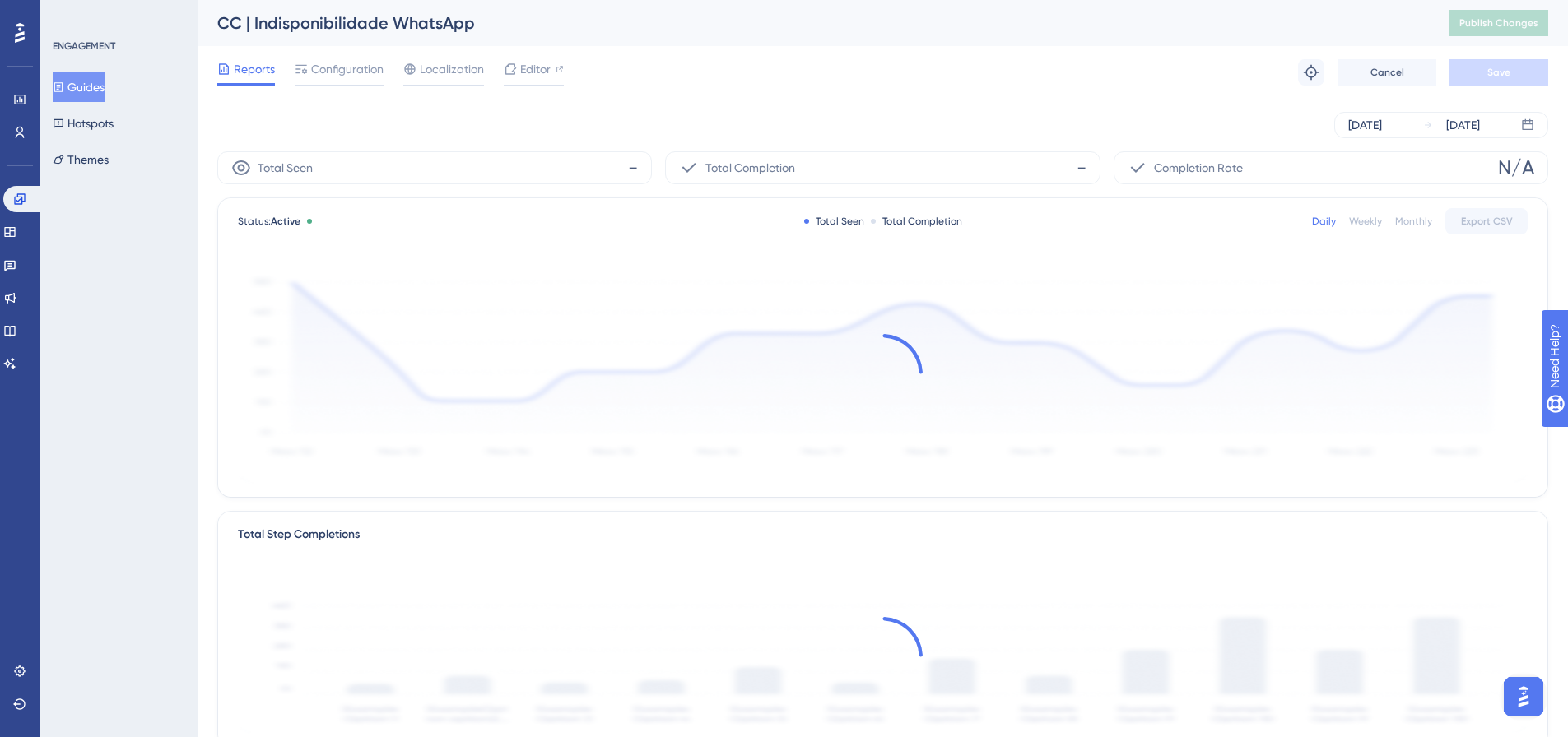
click at [353, 22] on div "CC | Indisponibilidade WhatsApp" at bounding box center [813, 22] width 1191 height 23
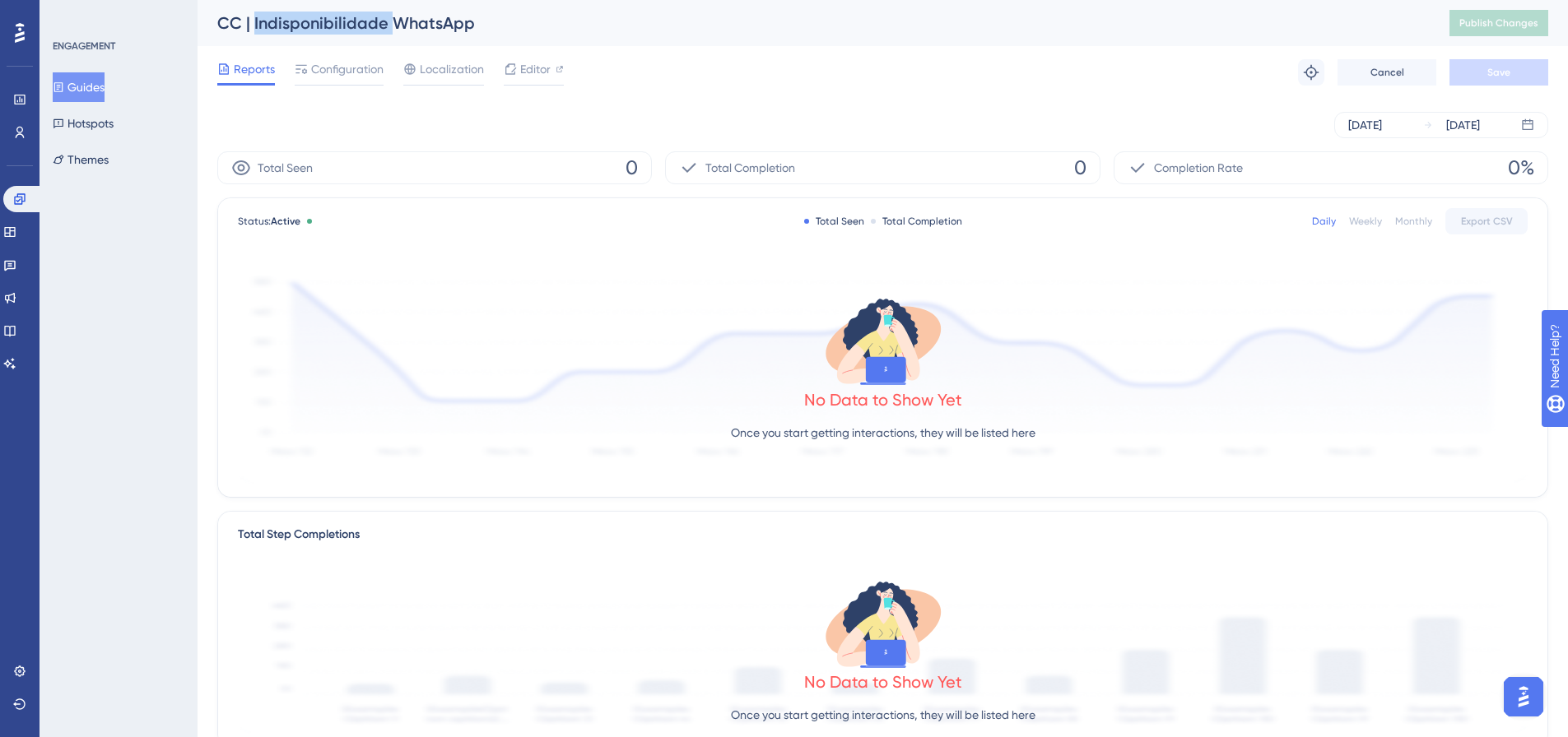
copy div "Indisponibilidade"
click at [105, 88] on button "Guides" at bounding box center [78, 87] width 52 height 29
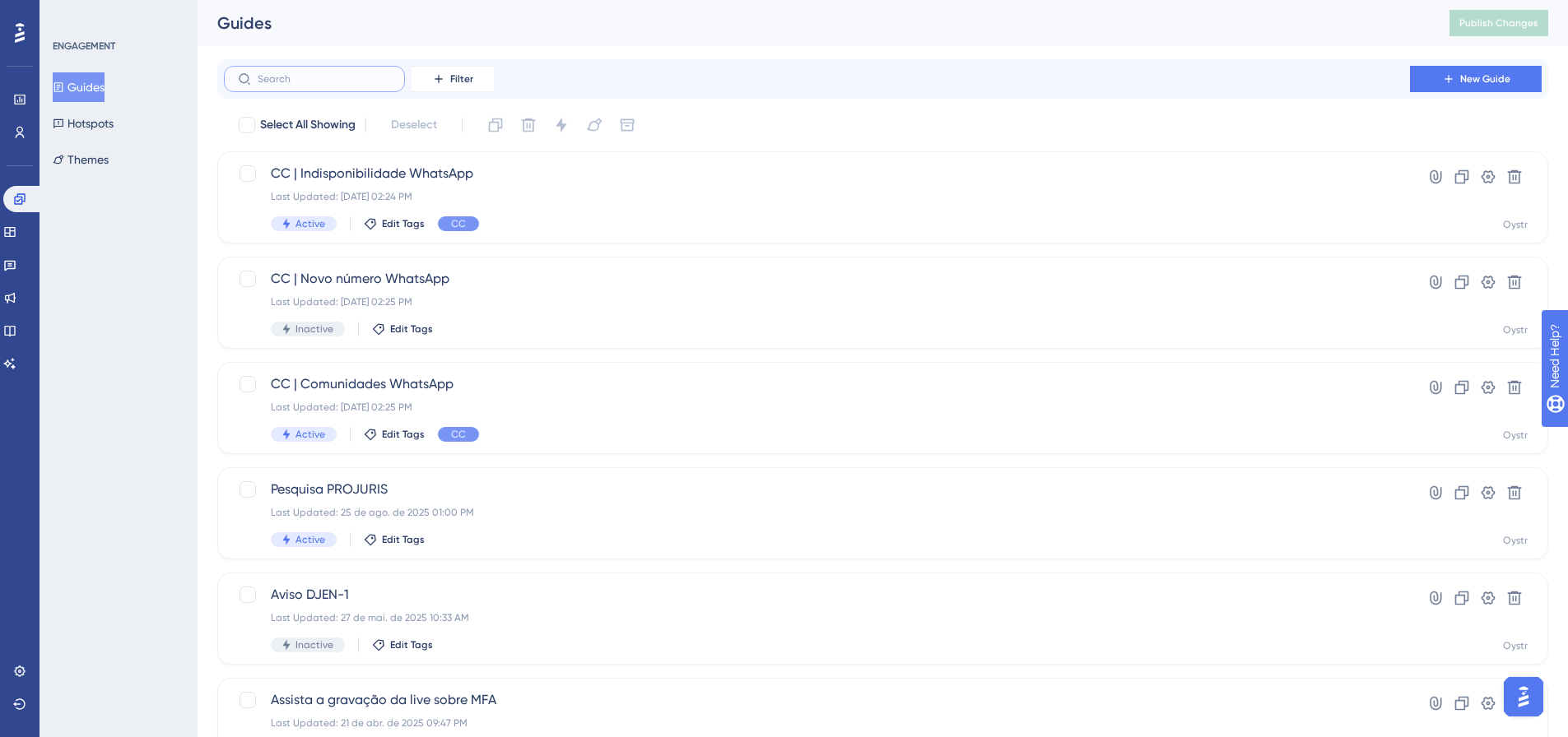
click at [351, 76] on input "text" at bounding box center [324, 78] width 133 height 11
paste input "Indisponibilidade"
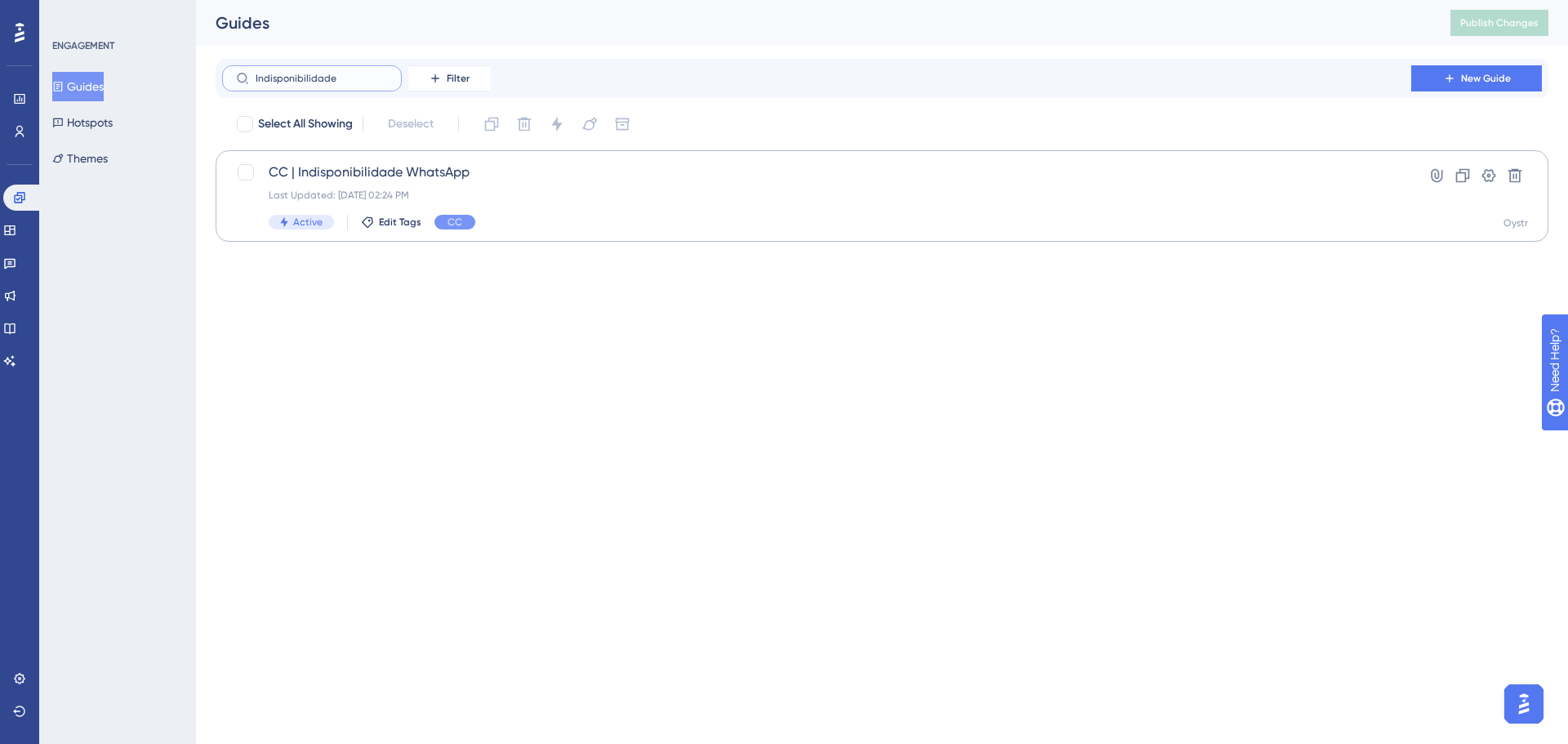
type input "Indisponibilidade"
click at [321, 173] on span "CC | Indisponibilidade WhatsApp" at bounding box center [816, 172] width 1096 height 20
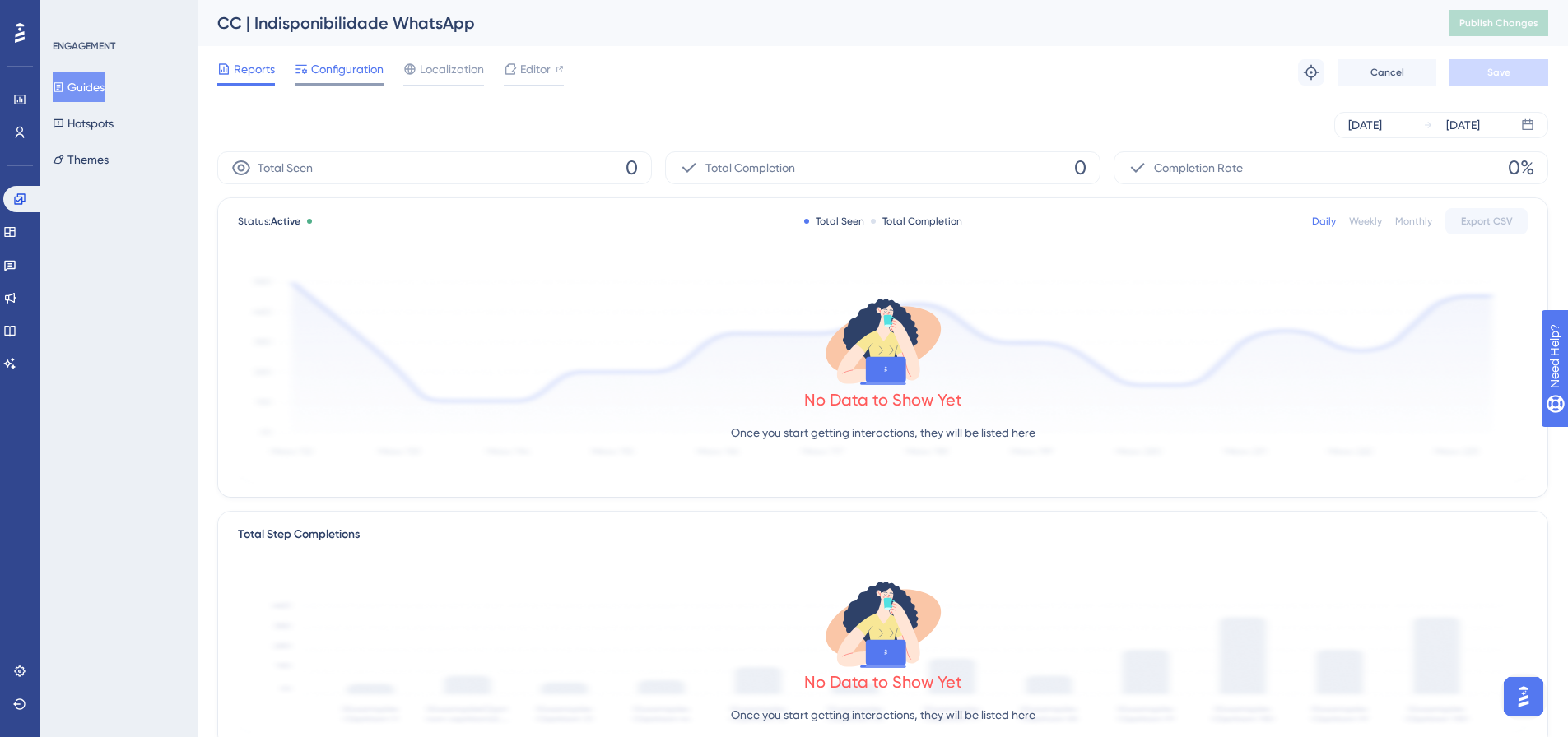
click at [357, 78] on span "Configuration" at bounding box center [347, 69] width 72 height 20
